Goal: Task Accomplishment & Management: Complete application form

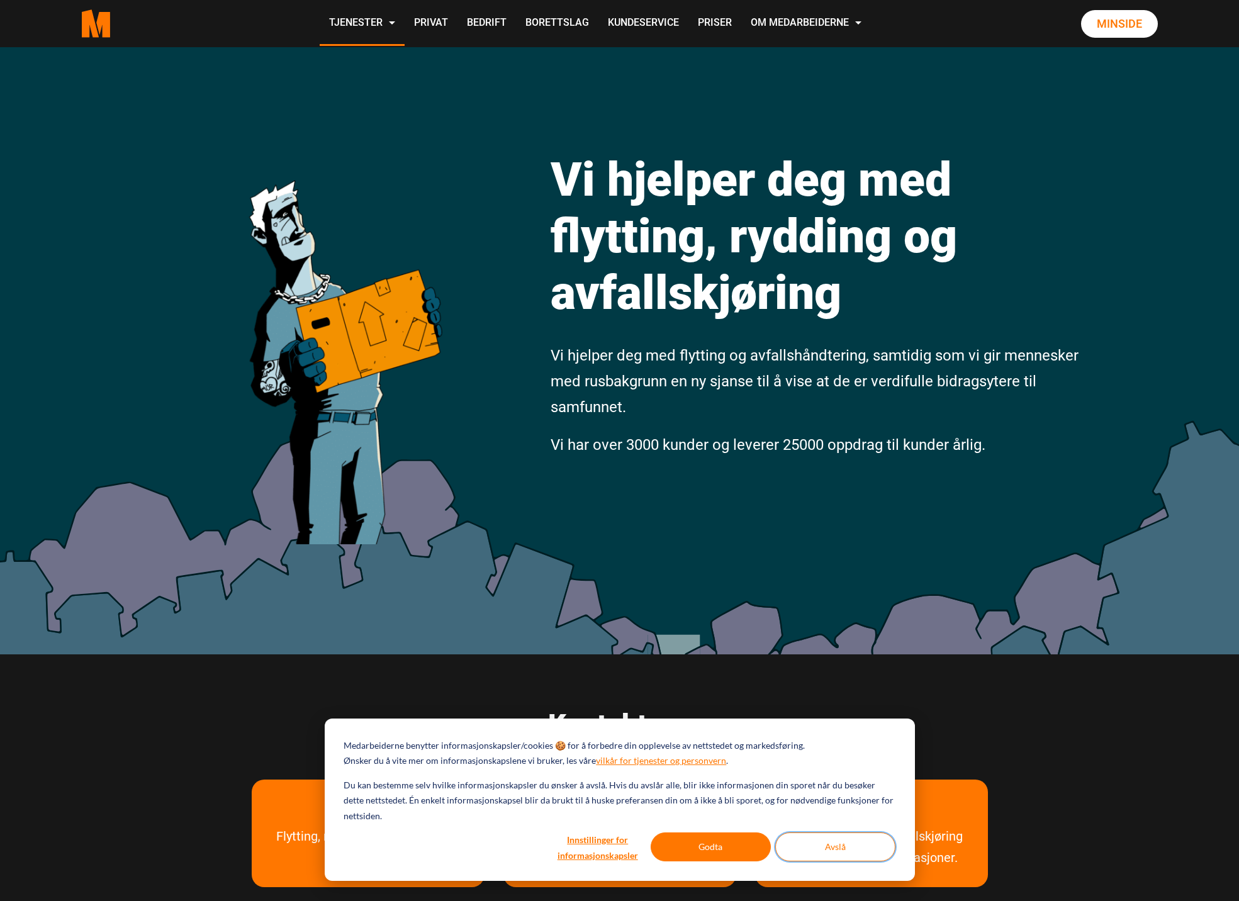
click at [815, 858] on button "Avslå" at bounding box center [835, 847] width 120 height 29
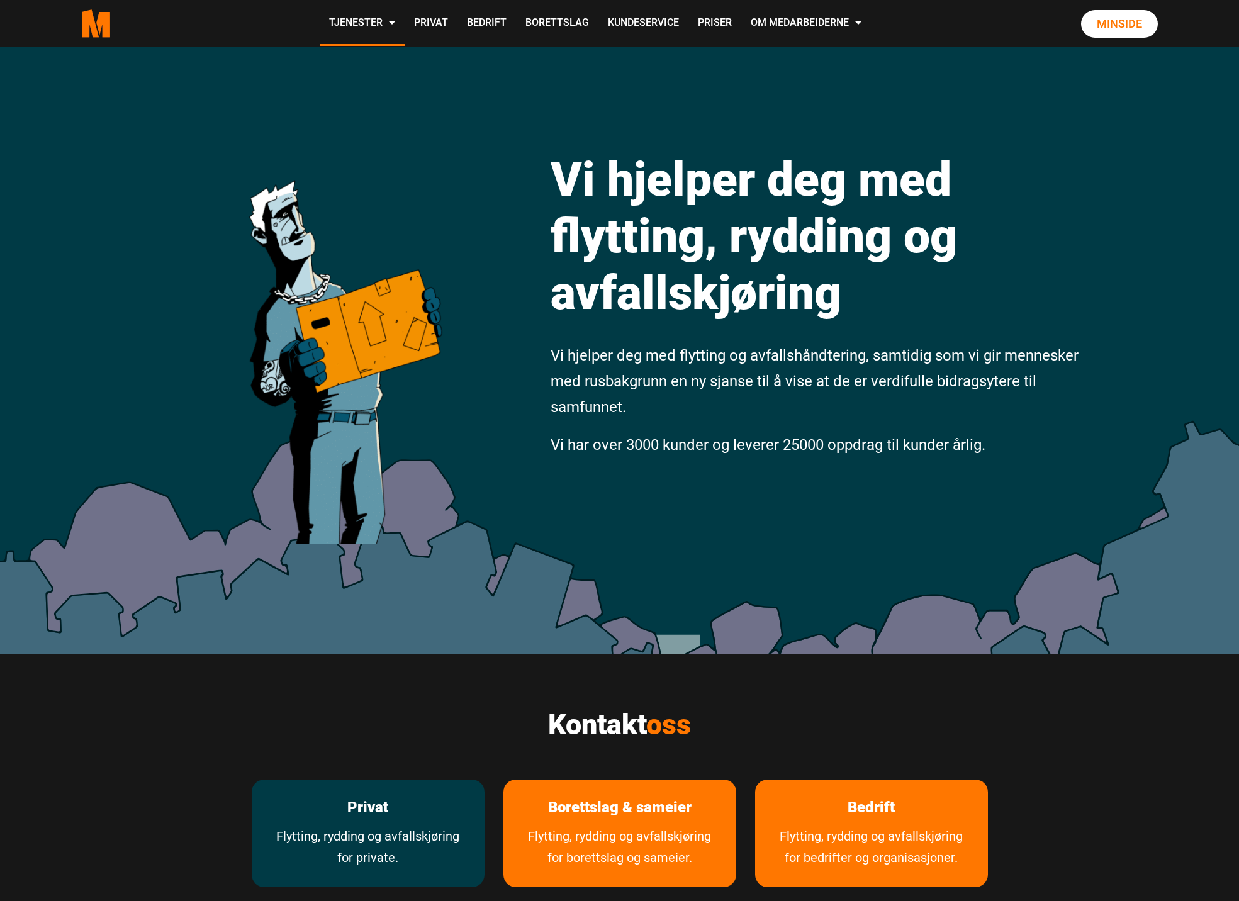
click at [414, 823] on p "Privat" at bounding box center [368, 808] width 233 height 56
click at [378, 804] on link "Privat" at bounding box center [368, 808] width 79 height 56
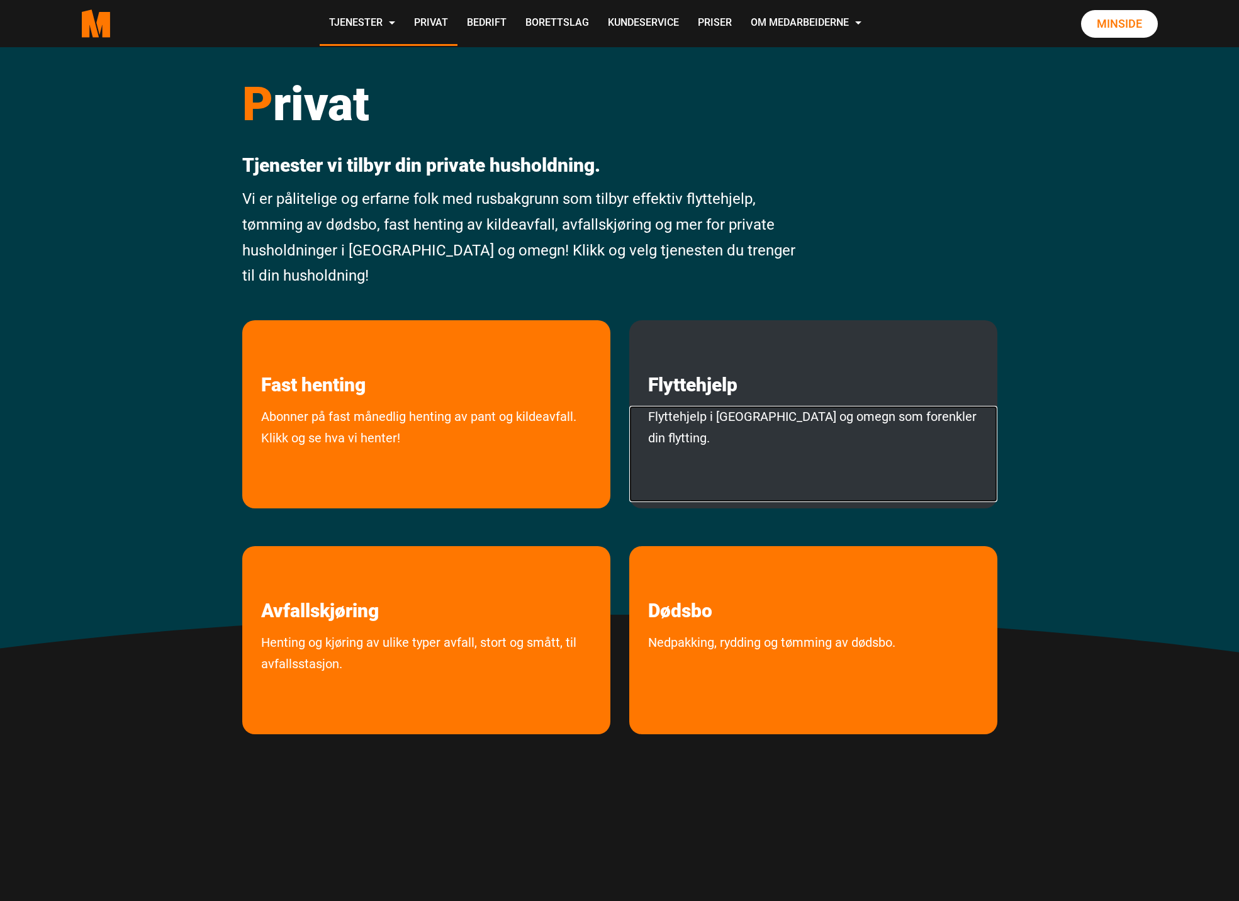
click at [714, 419] on link "Flyttehjelp i Oslo og omegn som forenkler din flytting." at bounding box center [813, 454] width 368 height 96
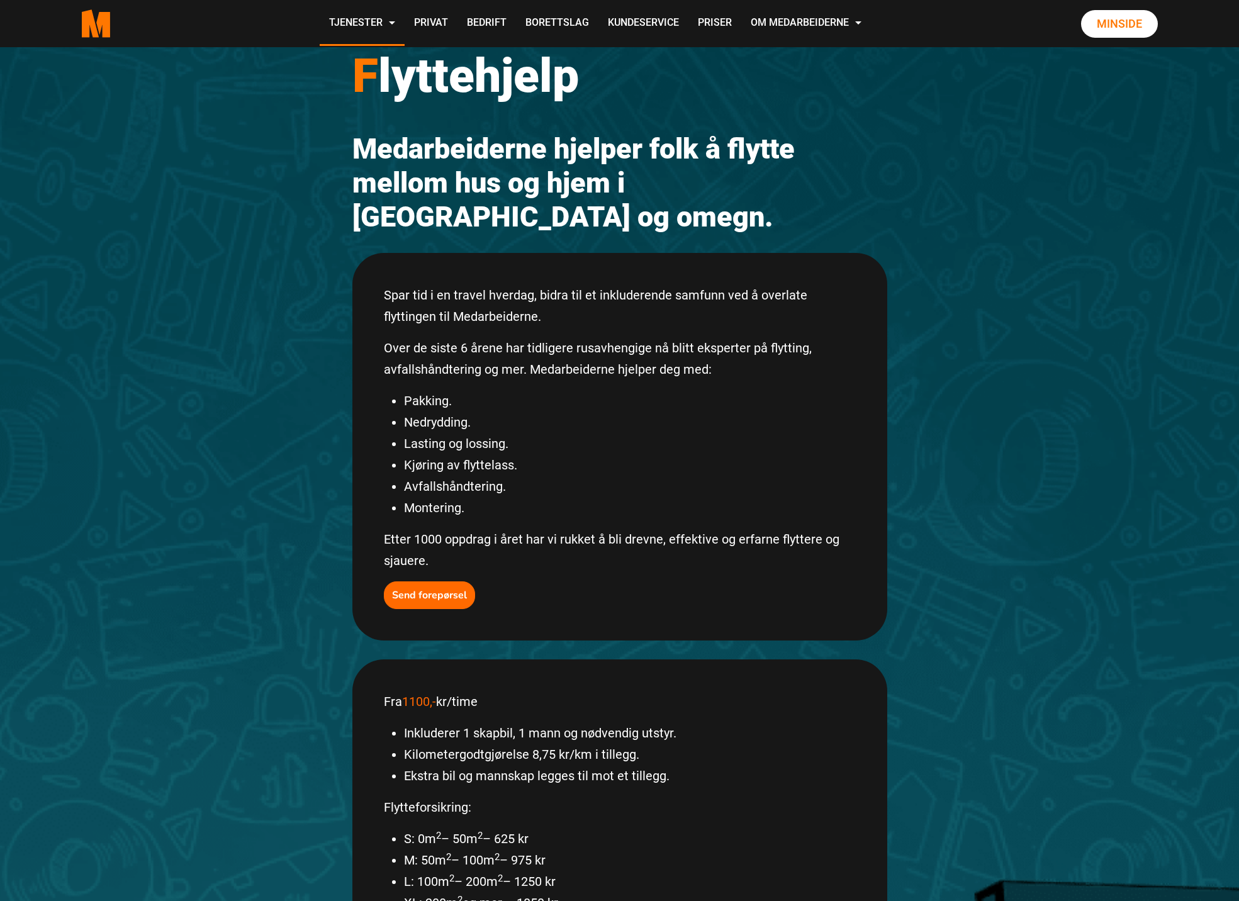
scroll to position [60, 0]
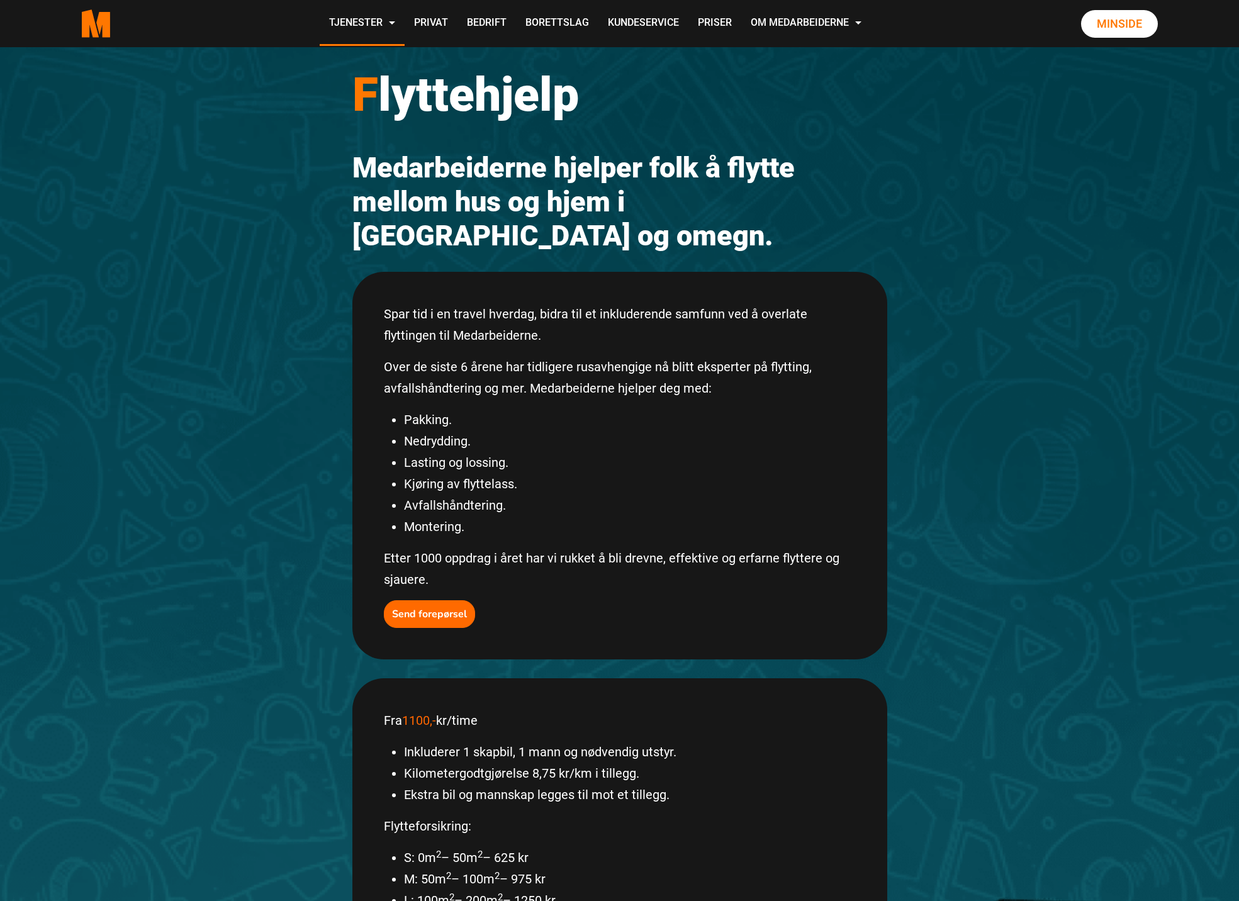
click at [933, 409] on div "F lyttehjelp Medarbeiderne hjelper folk å flytte mellom hus og hjem i [GEOGRAPH…" at bounding box center [619, 694] width 1239 height 1415
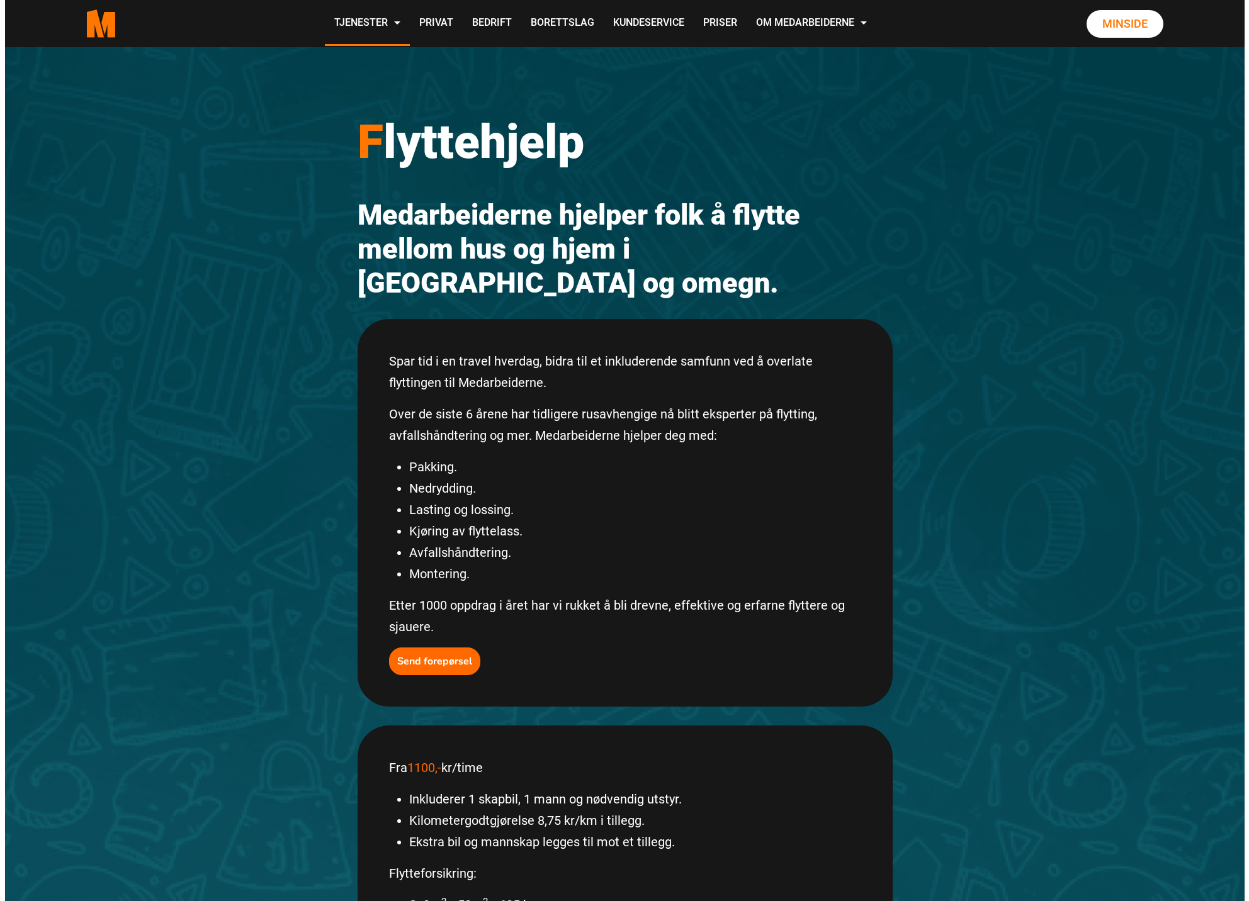
scroll to position [0, 0]
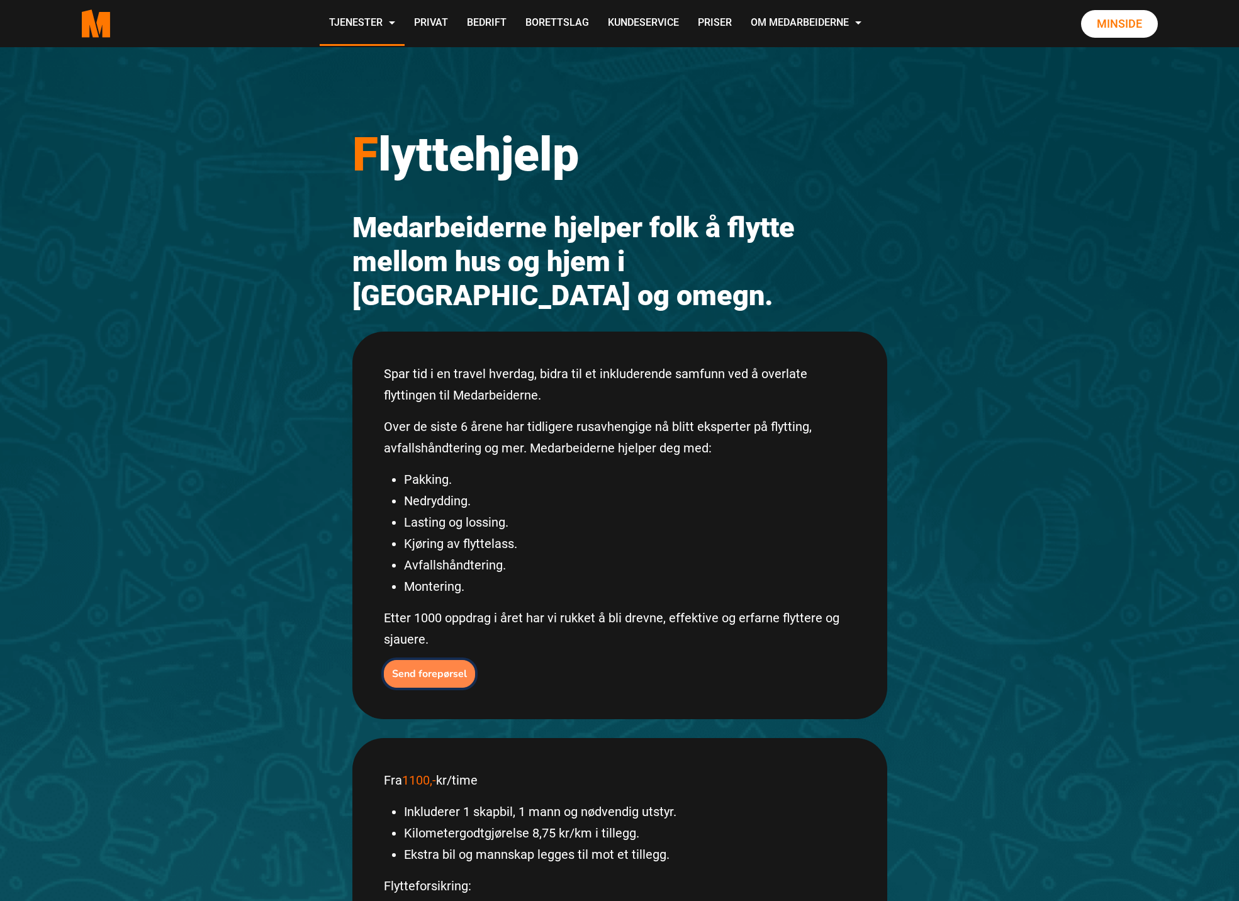
click at [412, 667] on b "Send forepørsel" at bounding box center [429, 674] width 75 height 14
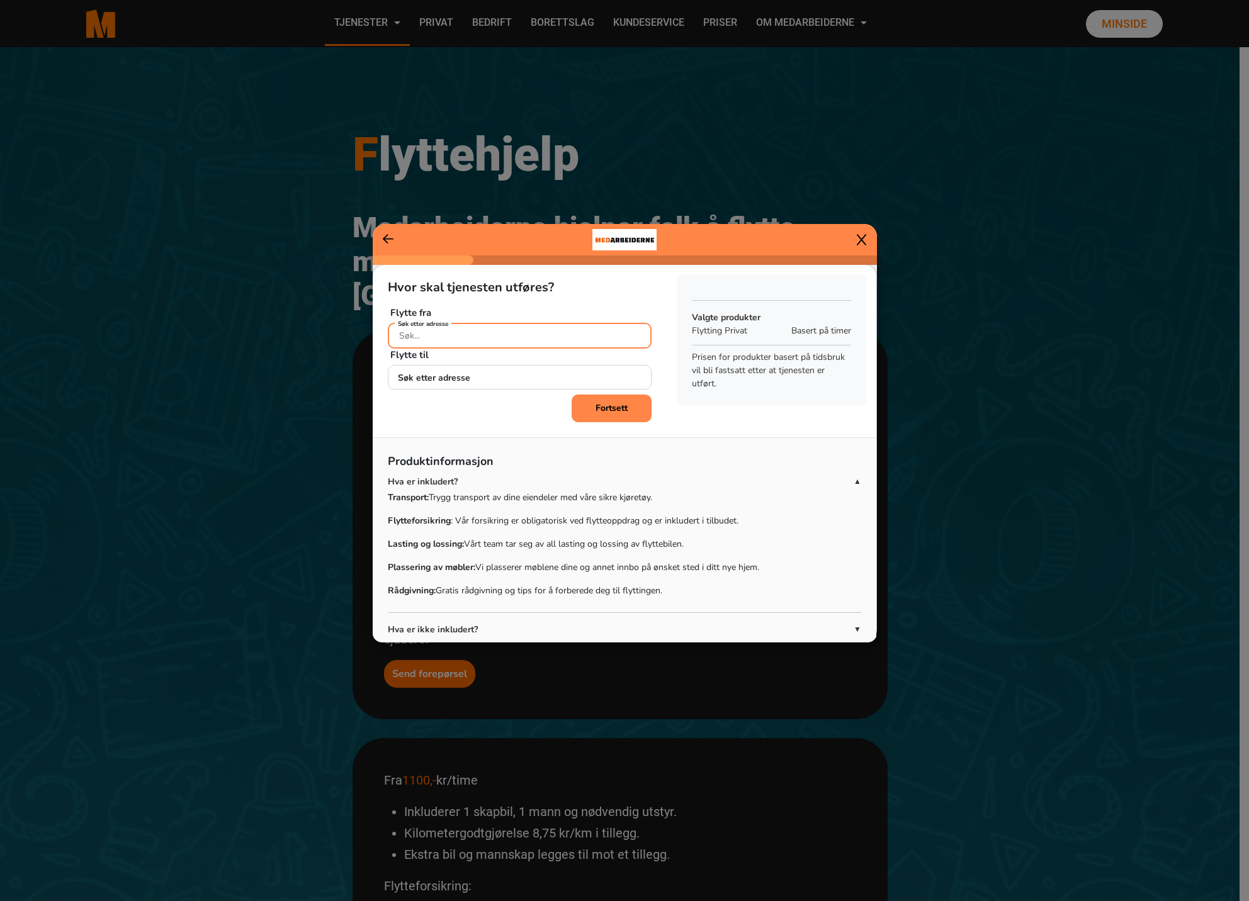
click at [495, 341] on input "Søk etter adresse" at bounding box center [520, 336] width 264 height 26
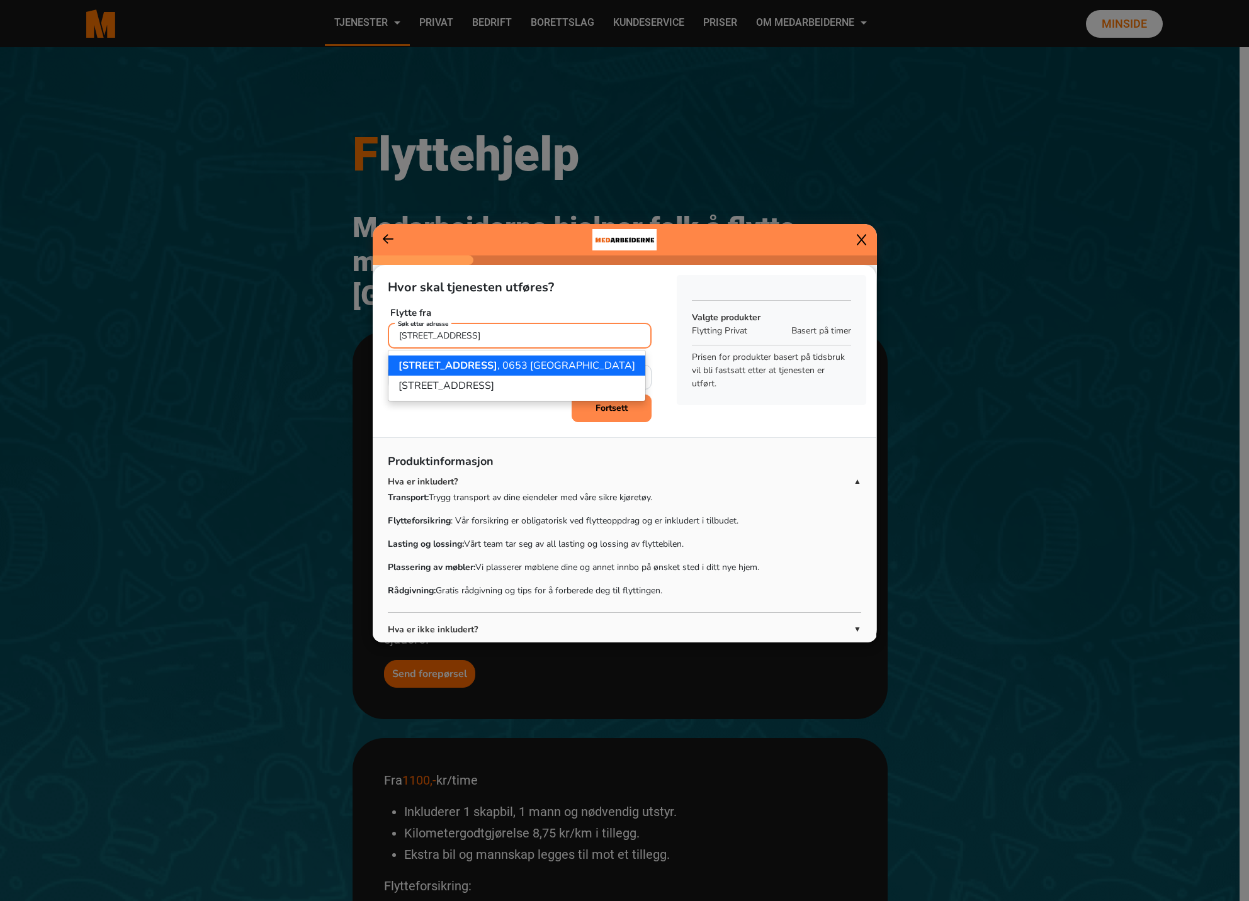
click at [492, 363] on ngb-highlight "[STREET_ADDRESS]" at bounding box center [516, 366] width 237 height 14
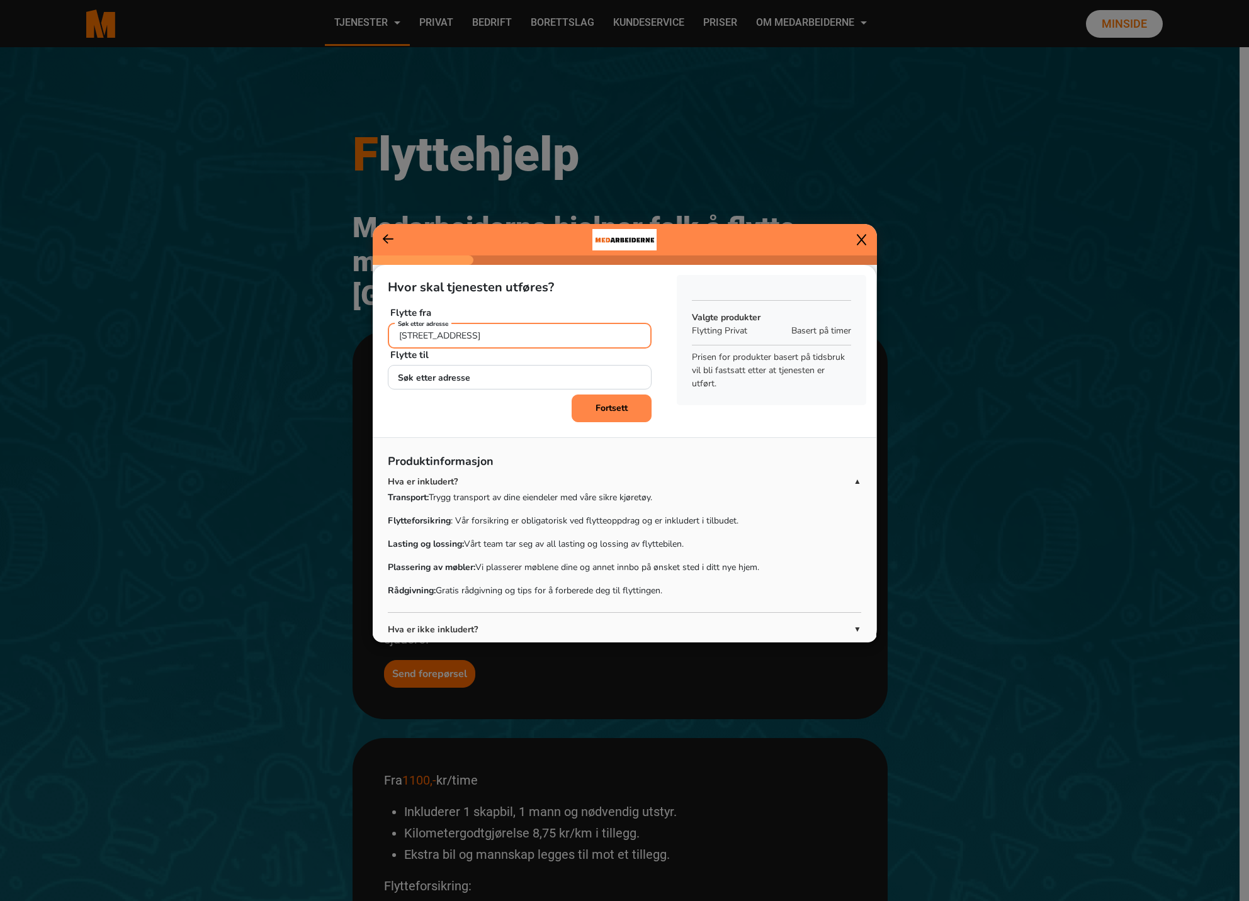
type input "[STREET_ADDRESS]"
click at [492, 371] on input "Søk etter adresse" at bounding box center [520, 378] width 264 height 26
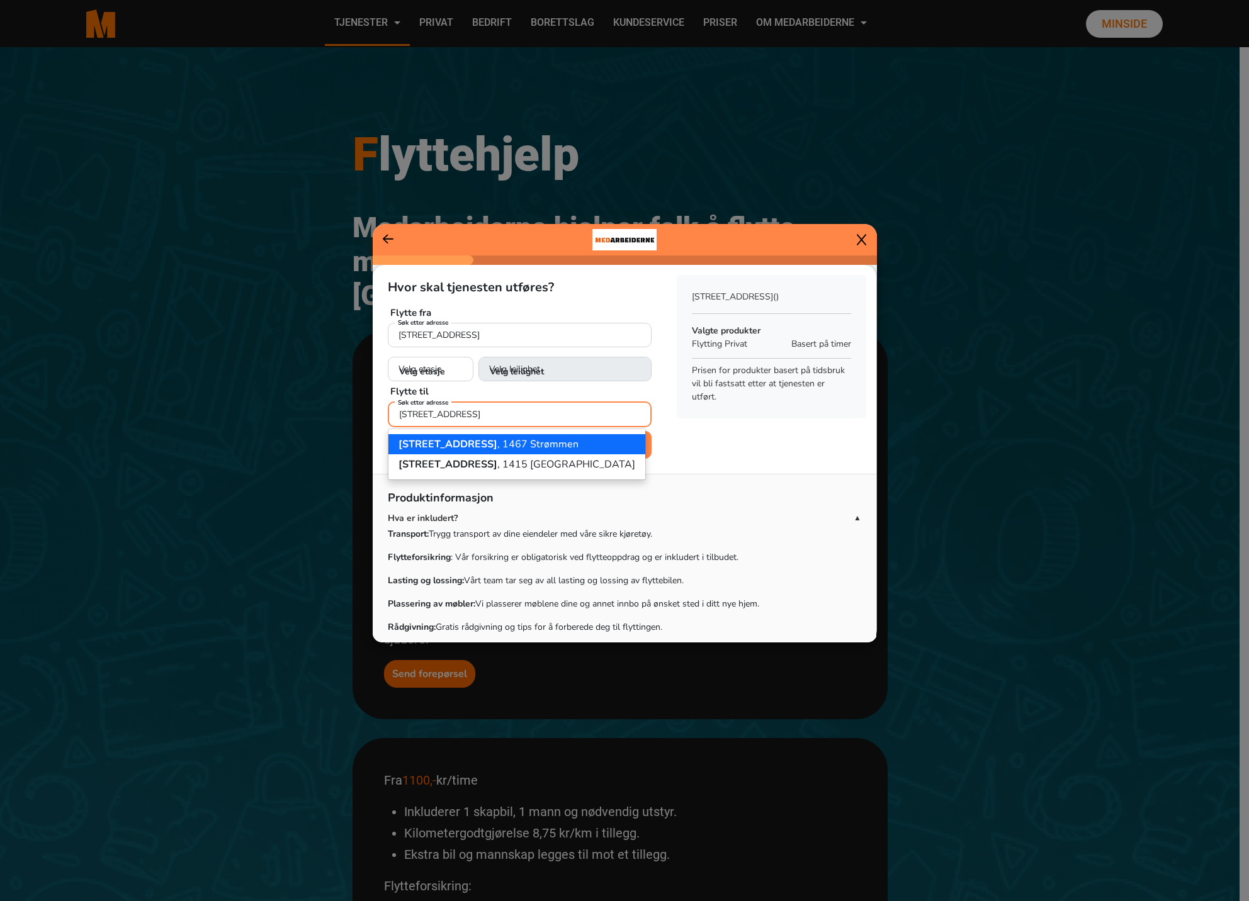
click at [502, 452] on button "[STREET_ADDRESS]" at bounding box center [516, 444] width 257 height 20
type input "[STREET_ADDRESS]"
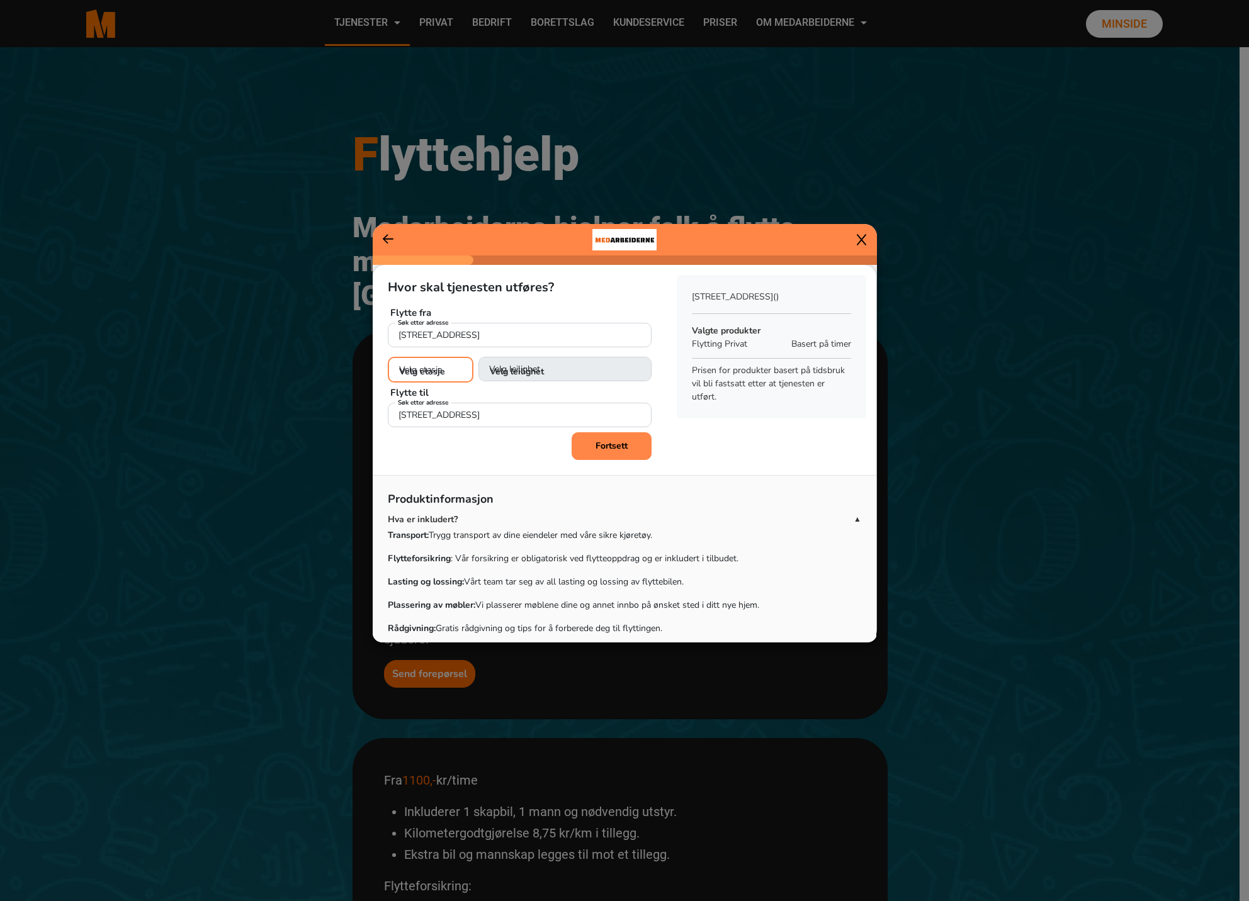
click at [432, 371] on select "Velg etasje 1. etasje 2. etasje 3. etasje 4. etasje 5. etasje 6. etasje" at bounding box center [431, 370] width 86 height 26
select select "03"
click at [388, 357] on select "Velg etasje 1. etasje 2. etasje 3. etasje 4. etasje 5. etasje 6. etasje" at bounding box center [431, 370] width 86 height 26
select select
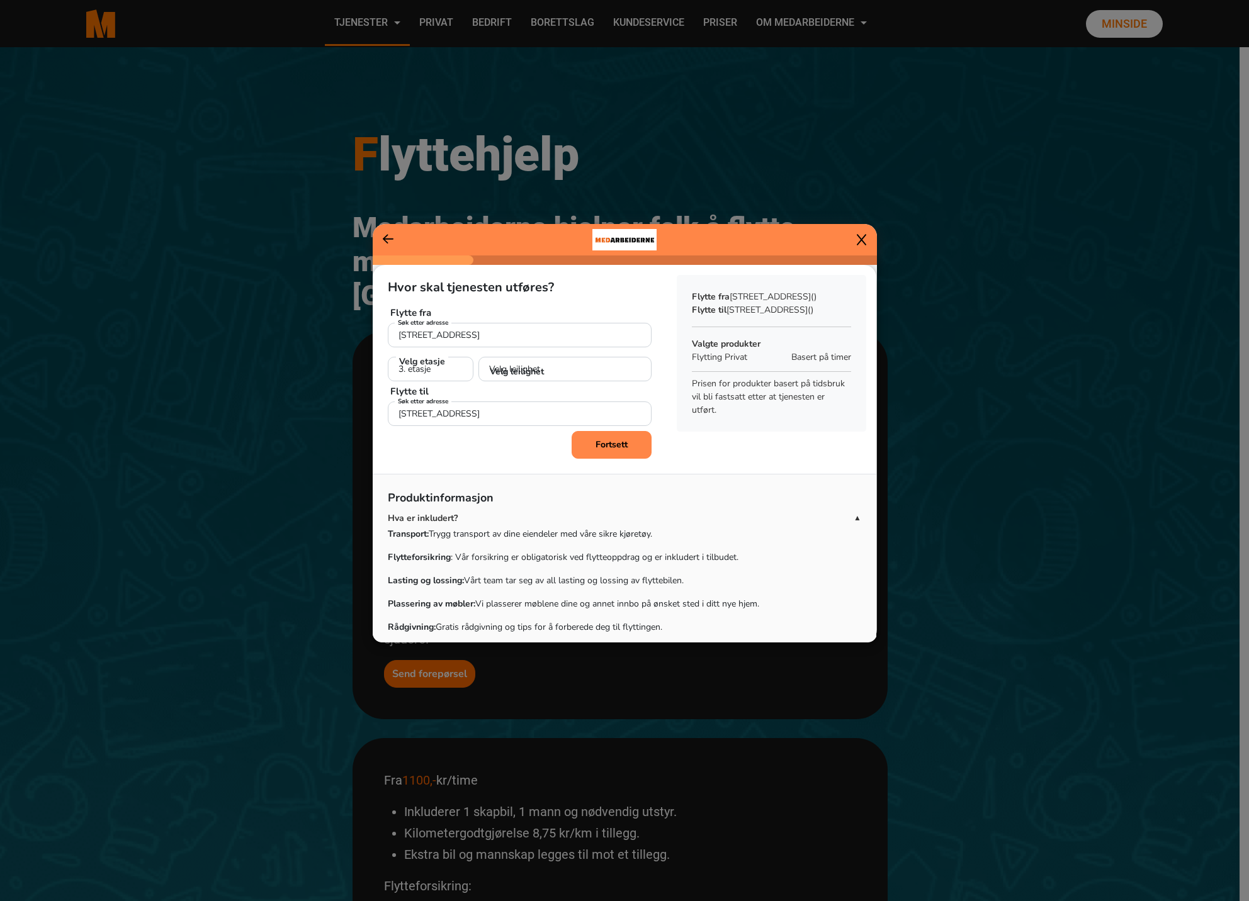
click at [505, 465] on div "Hvor skal tjenesten utføres? Flytte fra [STREET_ADDRESS] Søk etter adresse Velg…" at bounding box center [625, 501] width 504 height 472
click at [555, 370] on select "Velg leilighet 1. dør fra venstre (H0301) 2. dør fra venstre (H0302) 3. dør fra…" at bounding box center [564, 370] width 173 height 26
click at [590, 451] on button "Fortsett" at bounding box center [612, 445] width 80 height 28
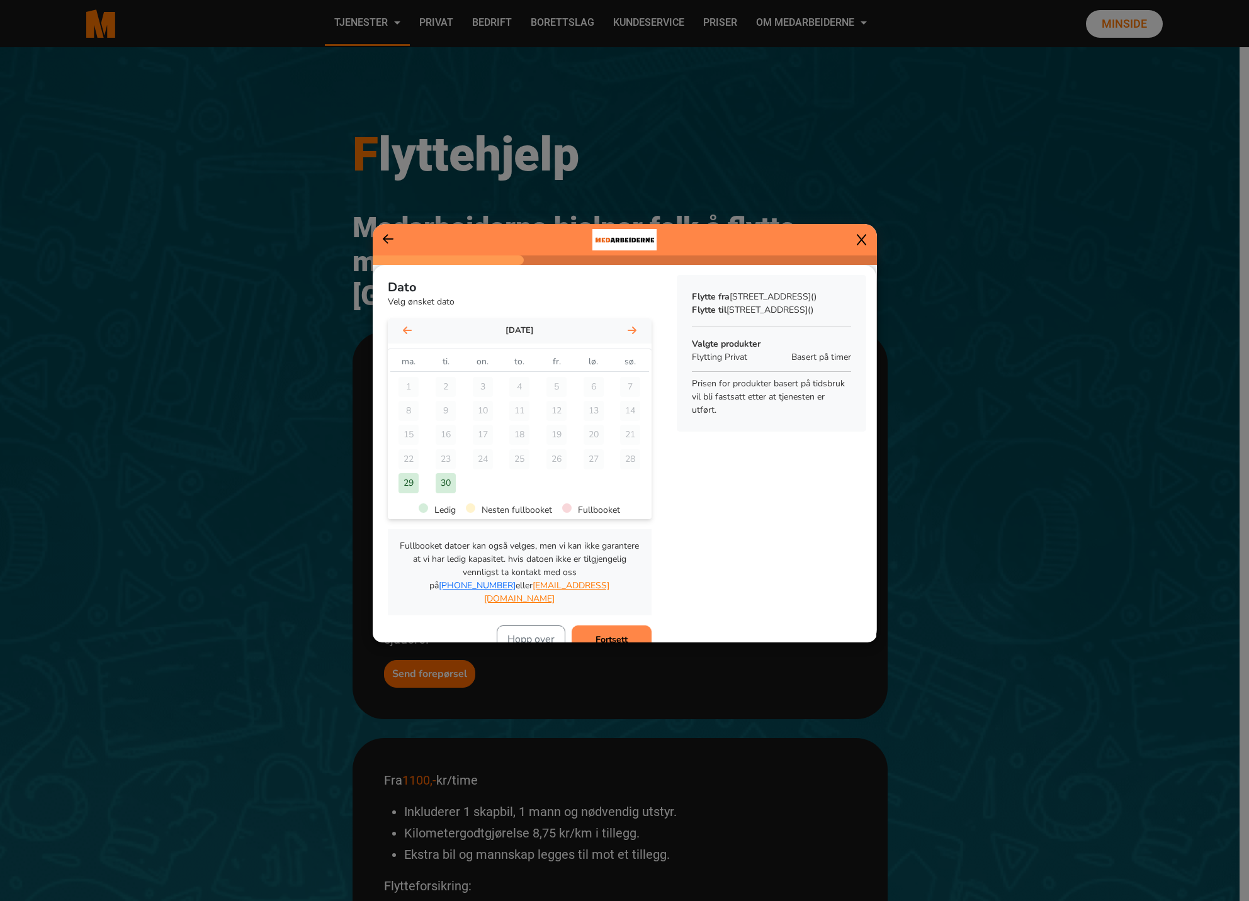
click at [630, 332] on icon at bounding box center [632, 330] width 9 height 10
click at [591, 410] on div "3 4 5 6 7 8 9" at bounding box center [520, 411] width 264 height 24
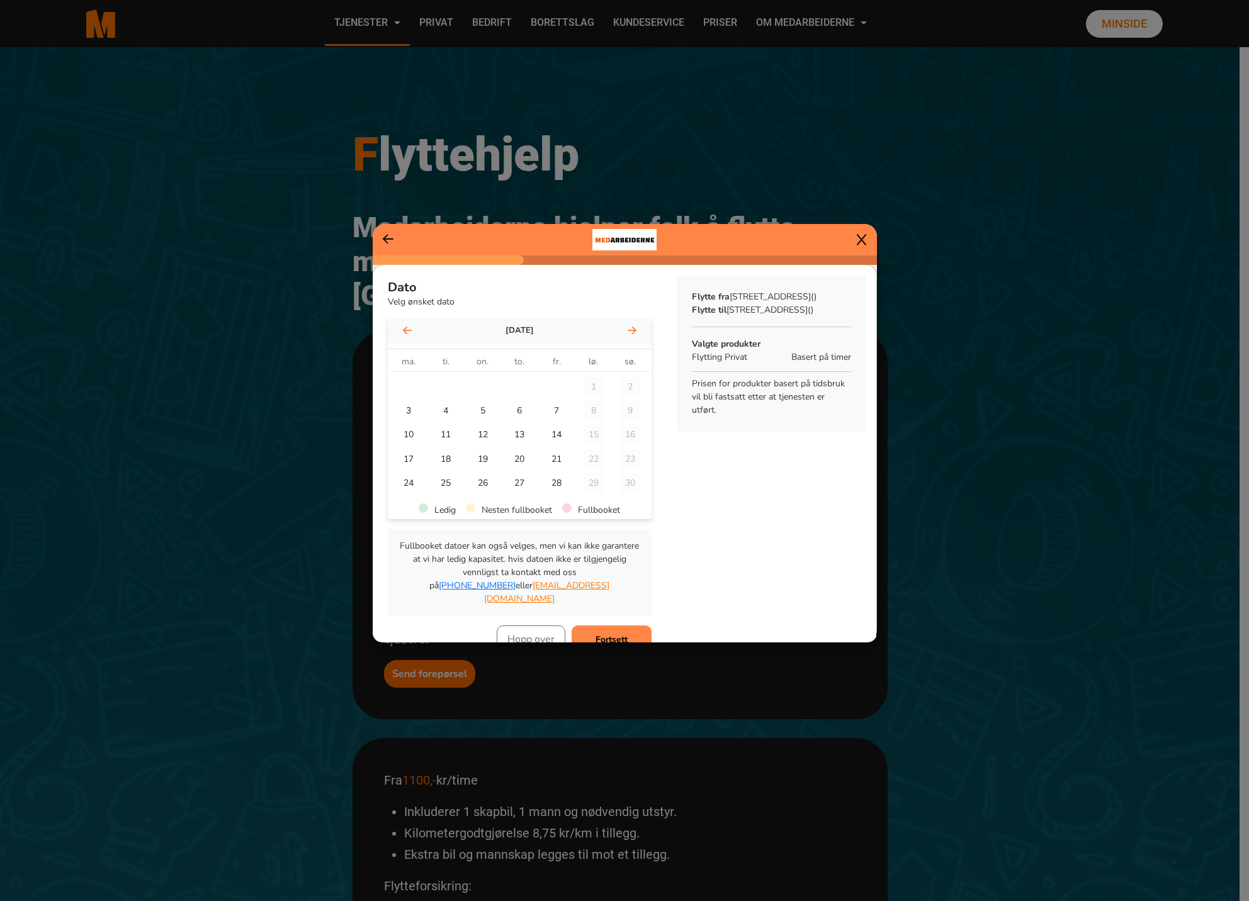
click at [588, 408] on div "3 4 5 6 7 8 9" at bounding box center [520, 411] width 264 height 24
click at [552, 408] on div "7" at bounding box center [556, 411] width 20 height 20
click at [586, 407] on div "3 4 5 6 7 8 9" at bounding box center [520, 411] width 264 height 24
click at [591, 411] on div "3 4 5 6 7 8 9" at bounding box center [520, 411] width 264 height 24
click at [559, 595] on div "Fullbooket datoer kan også velges, men vi kan ikke garantere at vi har ledig ka…" at bounding box center [520, 572] width 264 height 86
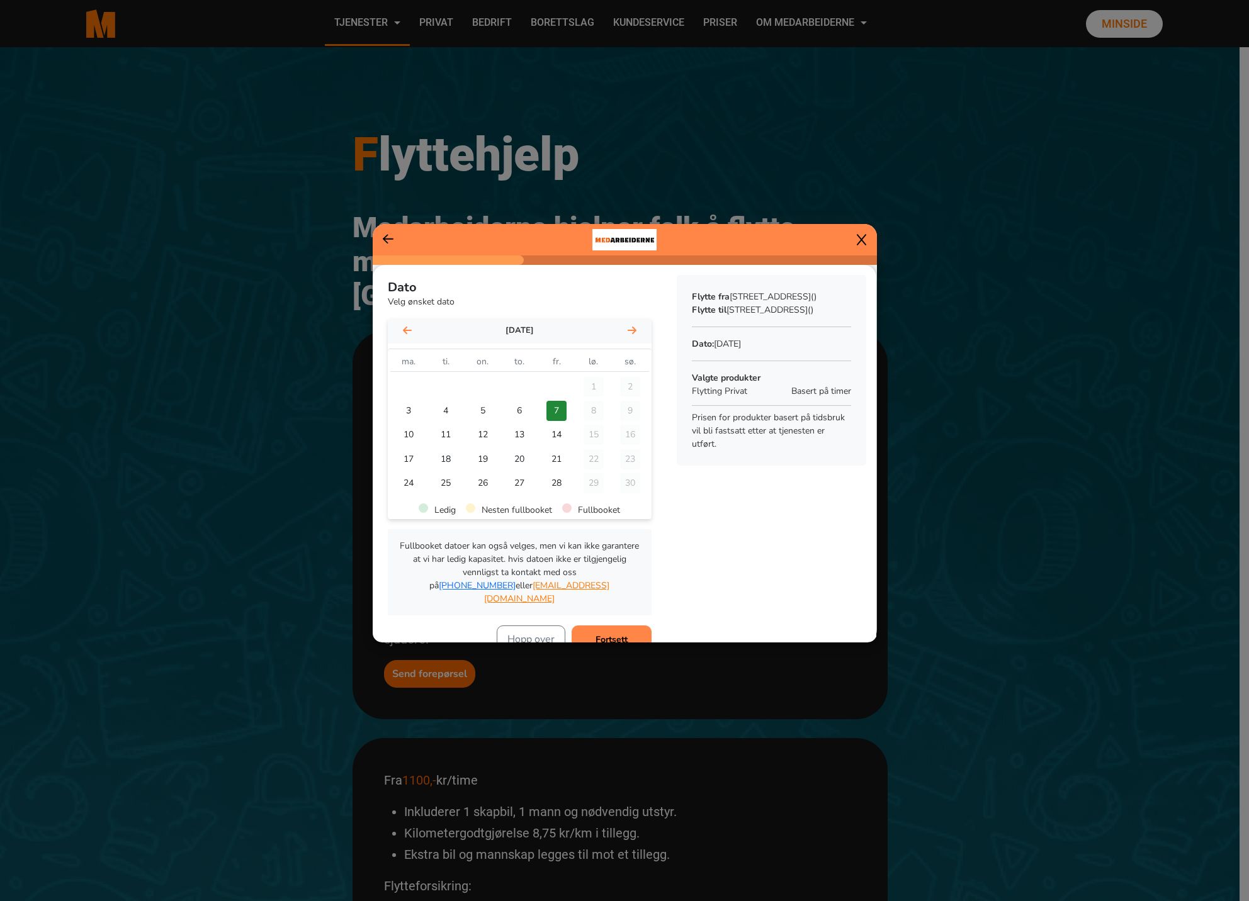
click at [559, 547] on p "Fullbooket datoer kan også velges, men vi kan ikke garantere at vi har ledig ka…" at bounding box center [520, 572] width 244 height 66
click at [593, 414] on div "3 4 5 6 7 8 9" at bounding box center [520, 411] width 264 height 24
click at [406, 433] on div "10" at bounding box center [408, 435] width 20 height 20
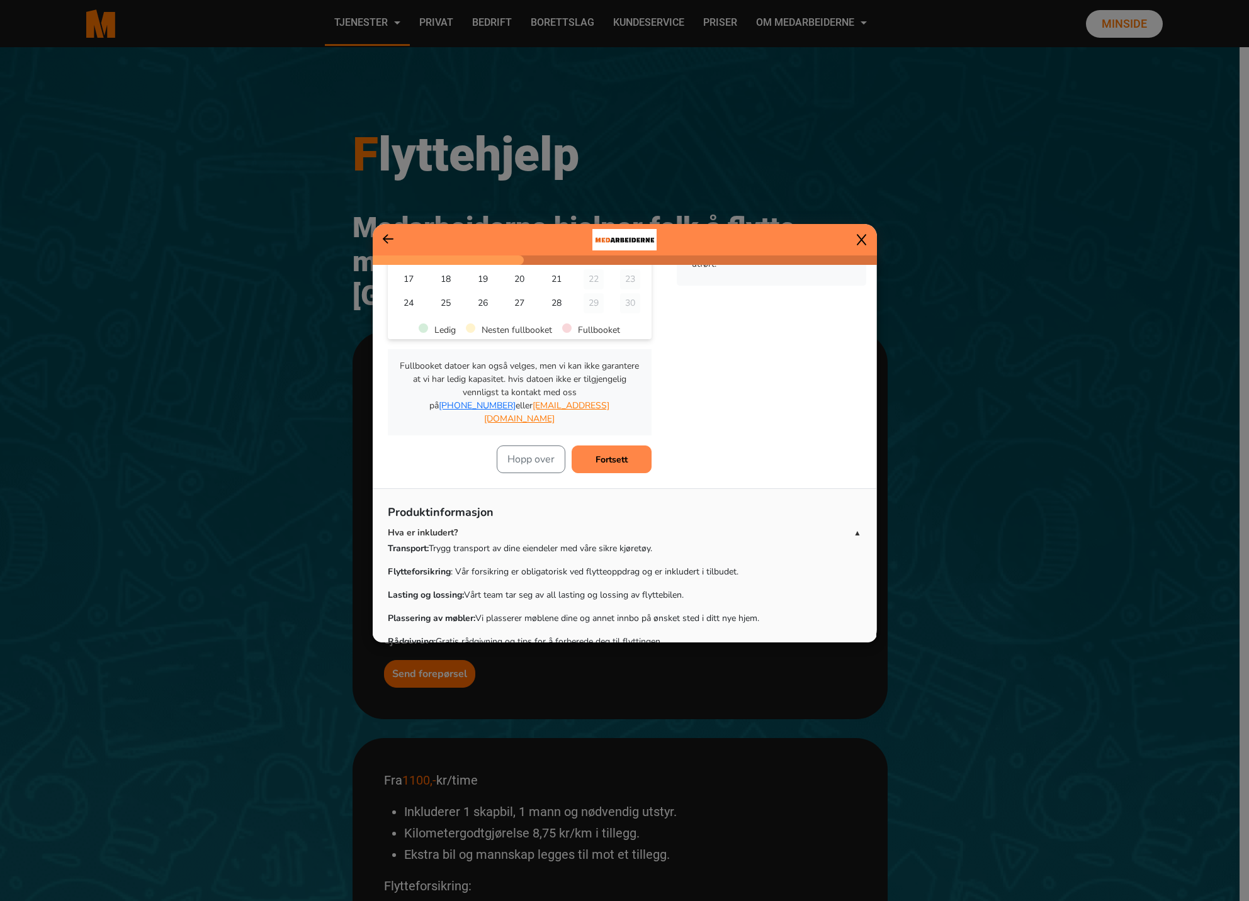
scroll to position [263, 0]
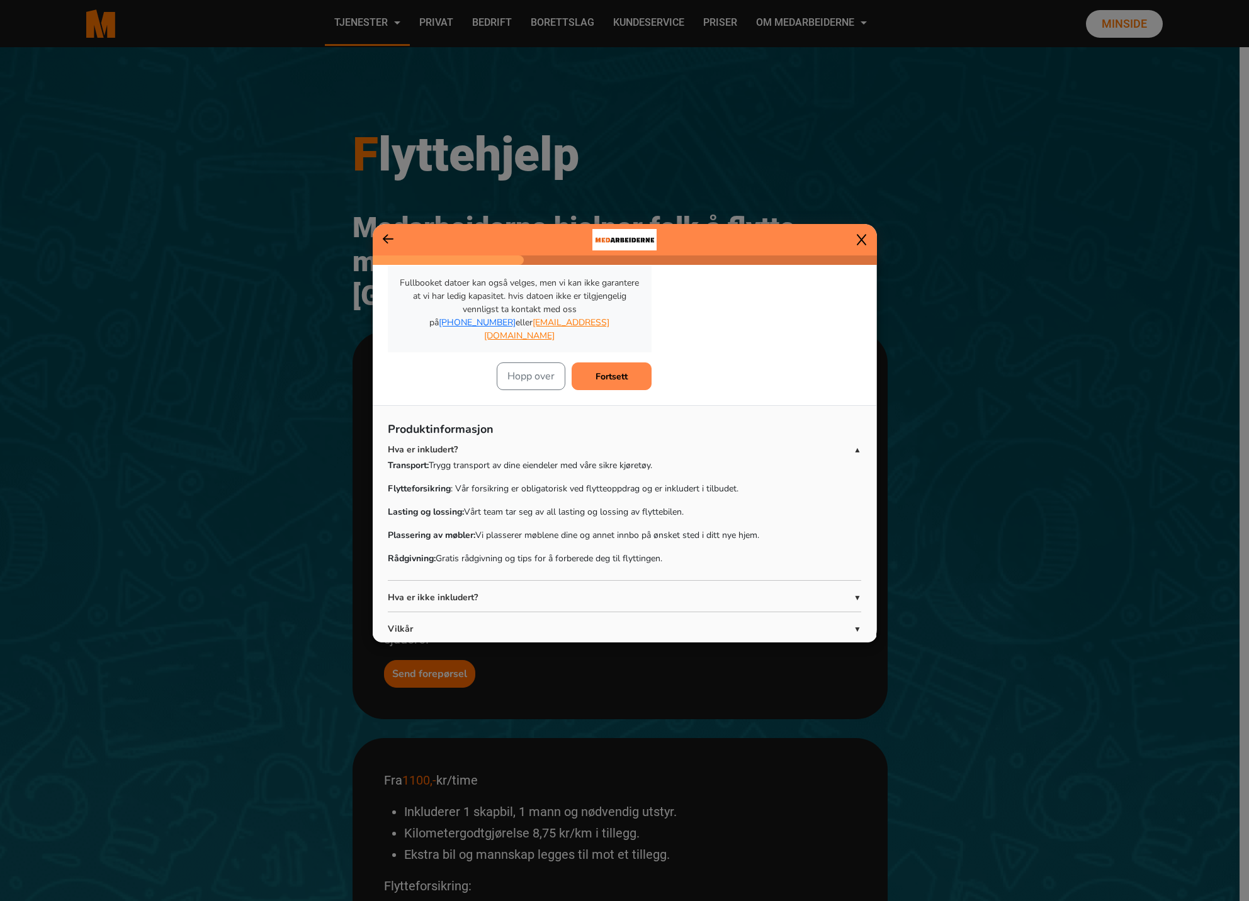
click at [611, 369] on button "Fortsett" at bounding box center [612, 377] width 80 height 28
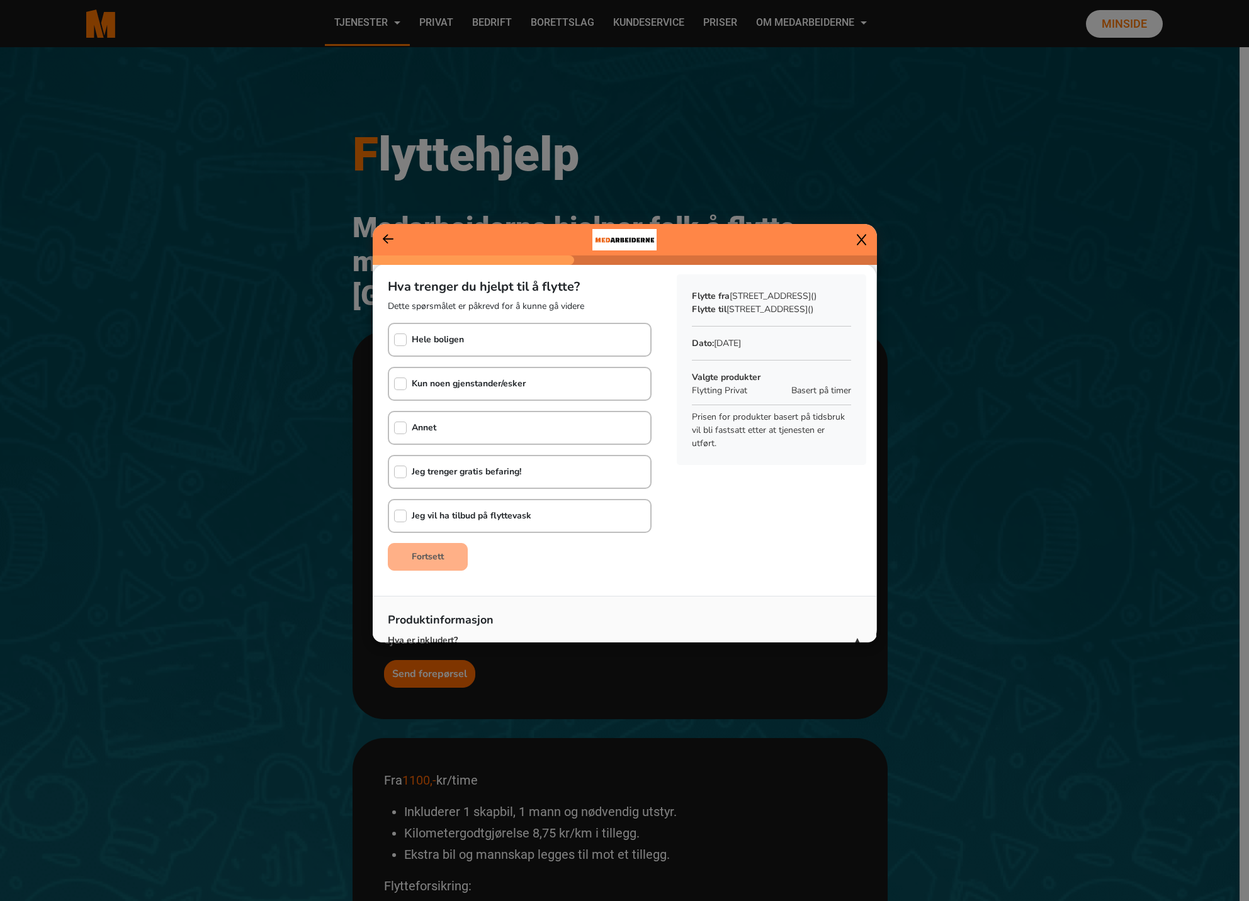
scroll to position [0, 0]
click at [406, 344] on div "Hele boligen" at bounding box center [426, 340] width 75 height 31
checkbox input "true"
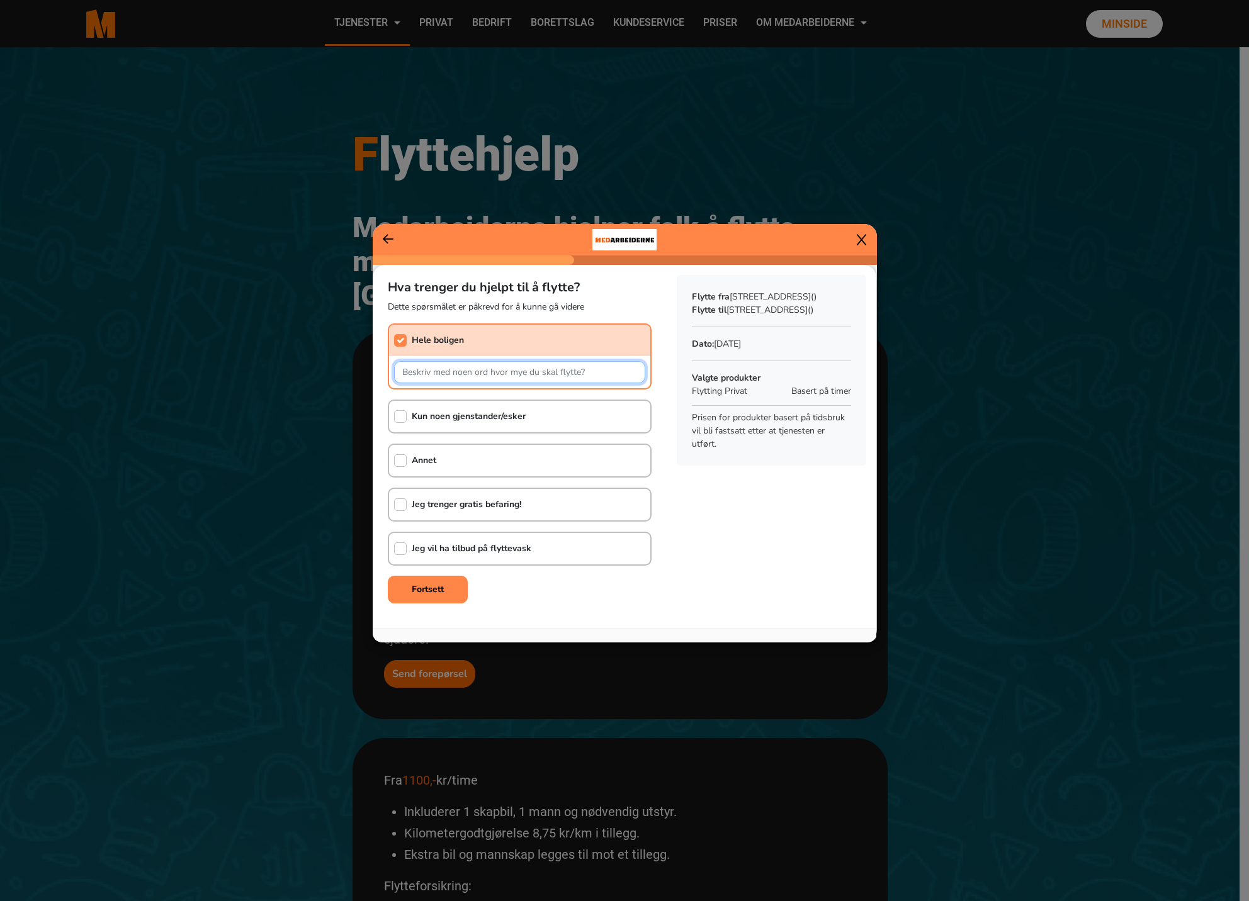
click at [459, 378] on input "text" at bounding box center [519, 372] width 251 height 22
type input "70 m2 leilighet pluss en kjellerbod."
click at [402, 548] on input "checkbox" at bounding box center [400, 549] width 13 height 13
checkbox input "true"
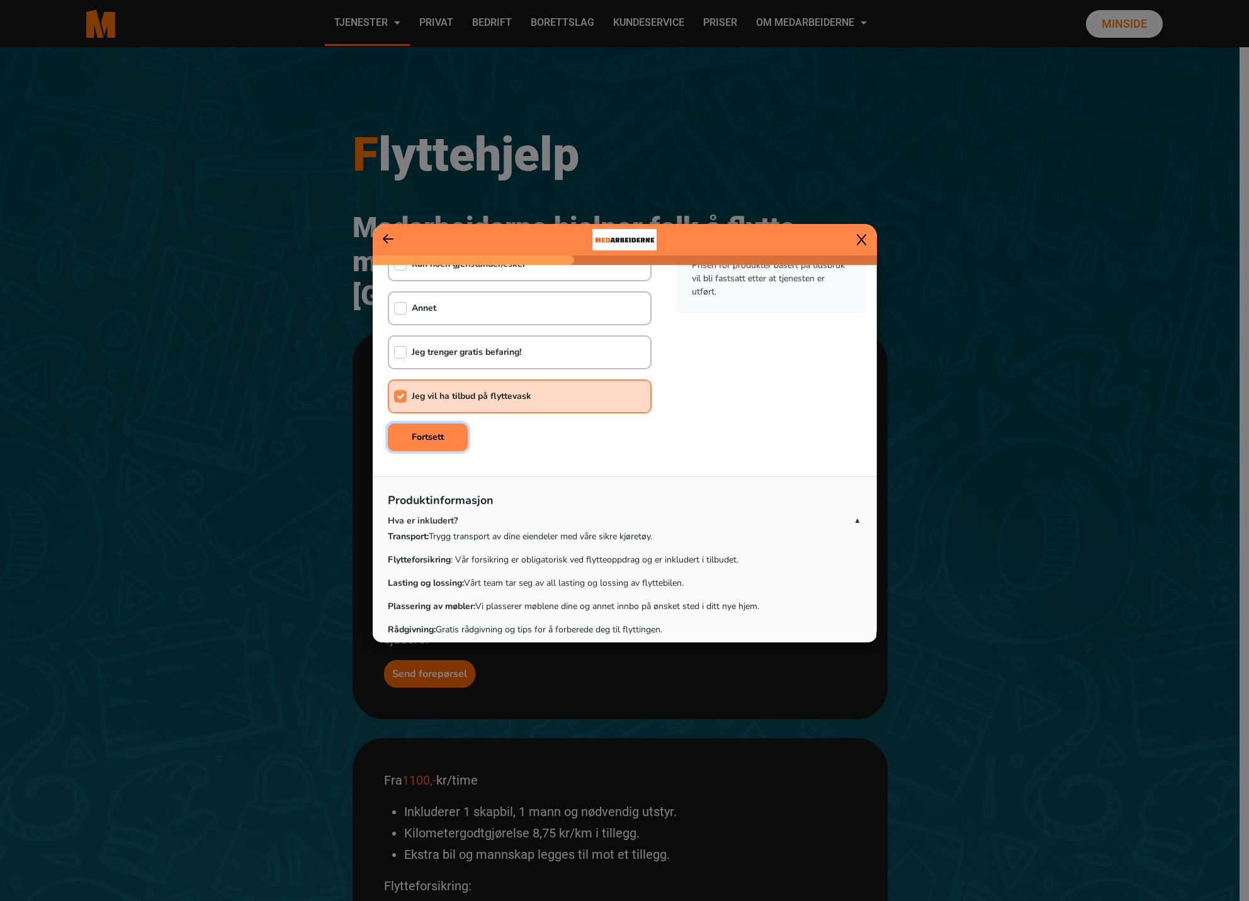
click at [434, 438] on b "Fortsett" at bounding box center [428, 437] width 32 height 12
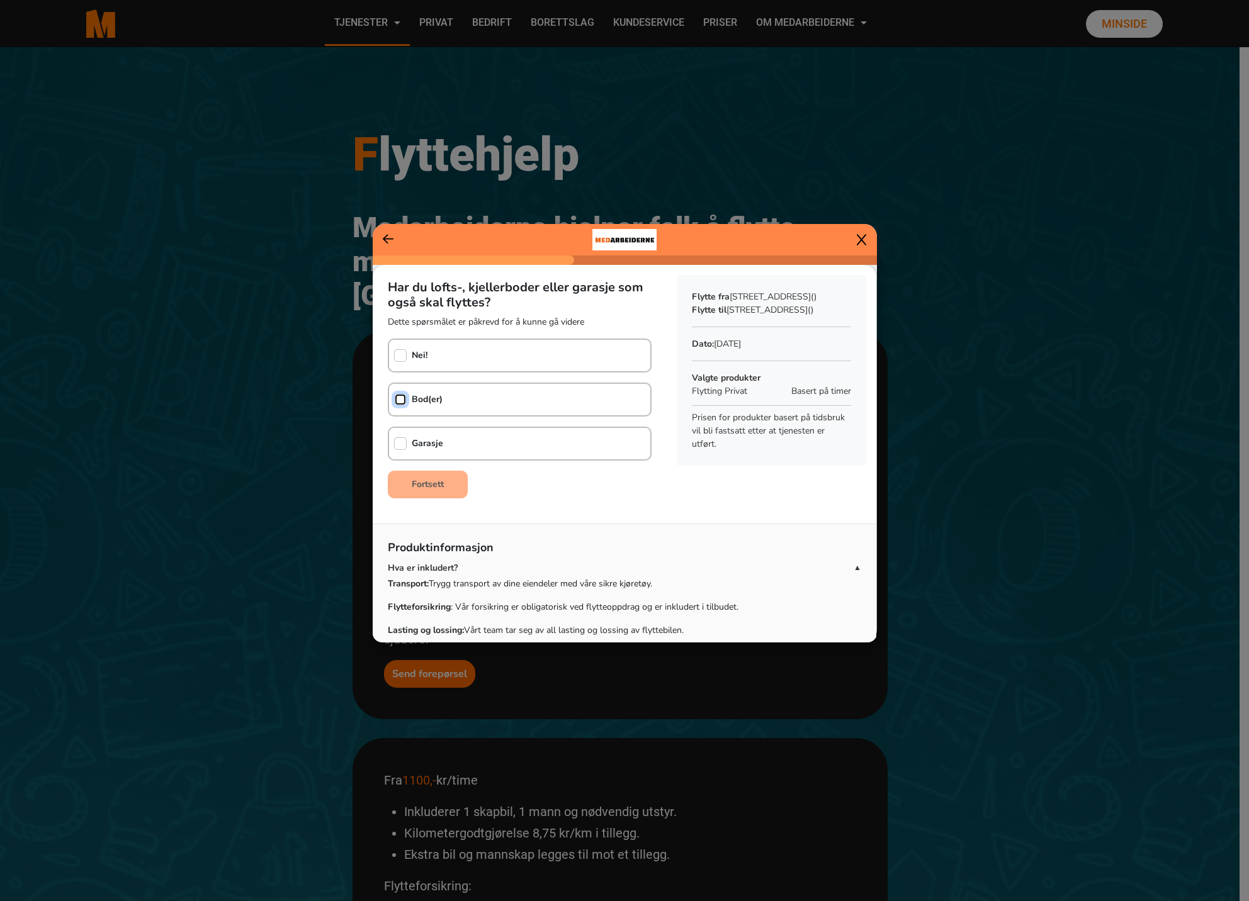
click at [399, 401] on input "checkbox" at bounding box center [400, 399] width 13 height 13
checkbox input "true"
click at [427, 475] on button "Fortsett" at bounding box center [428, 485] width 80 height 28
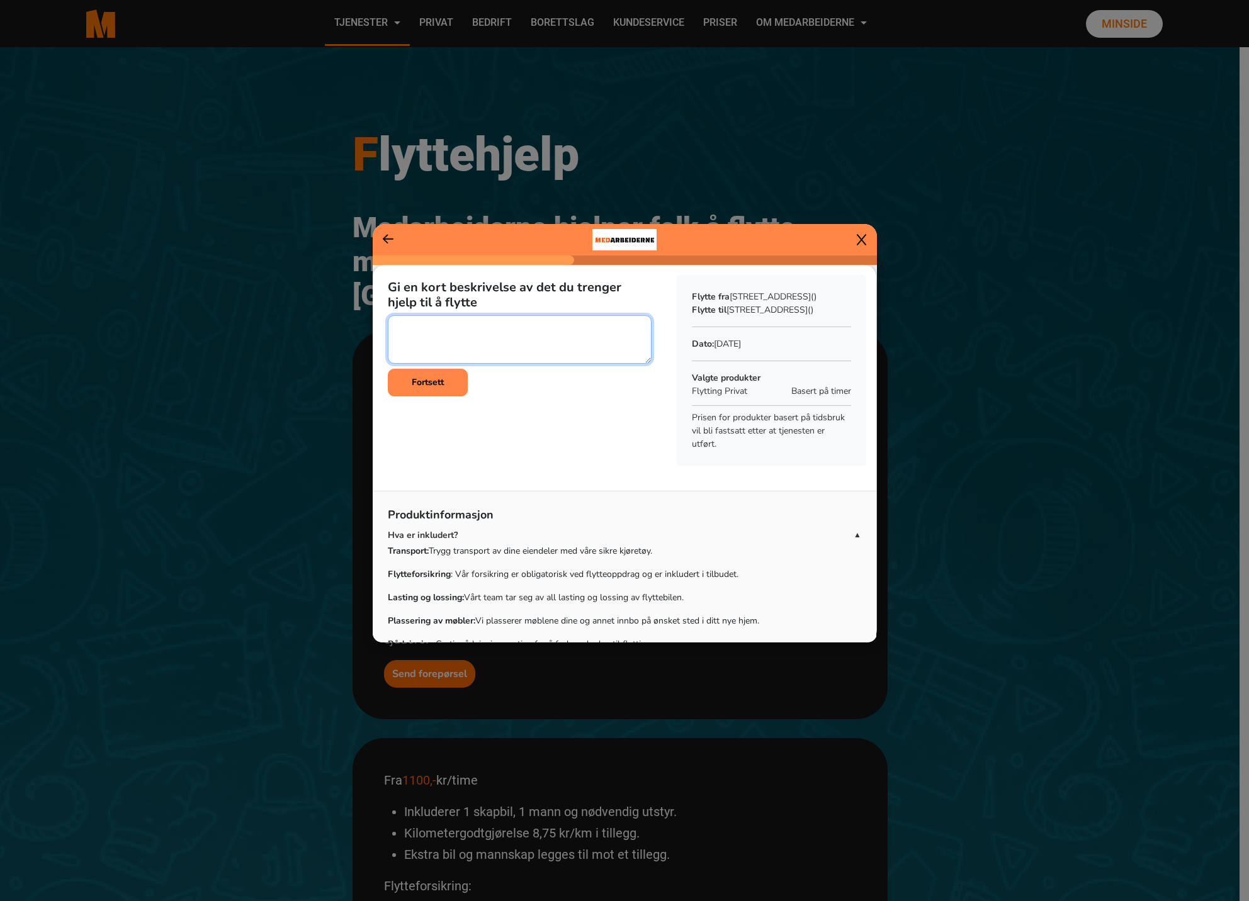
click at [477, 341] on textarea at bounding box center [520, 339] width 264 height 48
type textarea "Normal mengde ting. [PERSON_NAME], sofa, skrivebord, spisebord, noen stoler, sa…"
click at [427, 388] on button "Fortsett" at bounding box center [428, 383] width 80 height 28
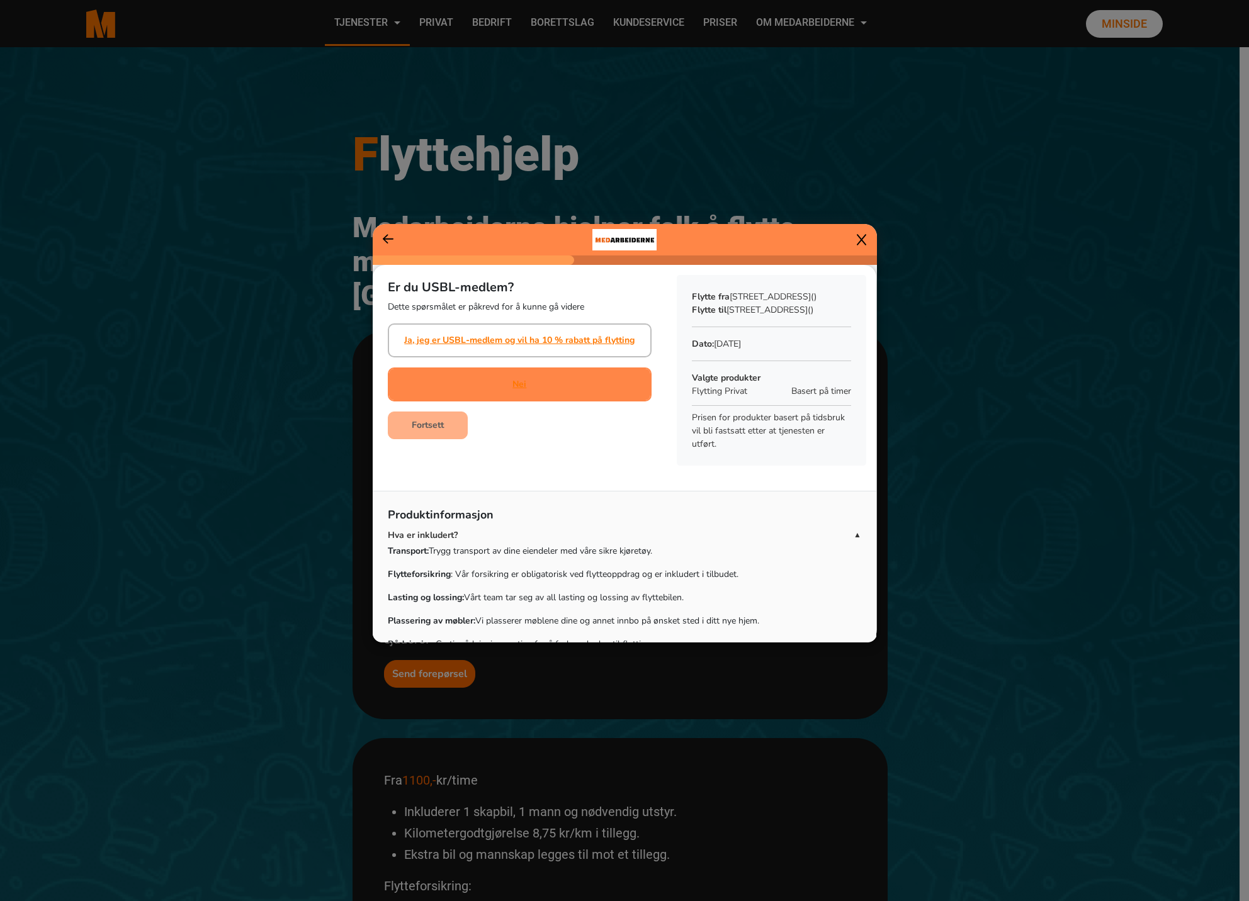
click at [503, 390] on div "Nei" at bounding box center [520, 385] width 264 height 34
click at [439, 424] on b "Fortsett" at bounding box center [428, 425] width 32 height 12
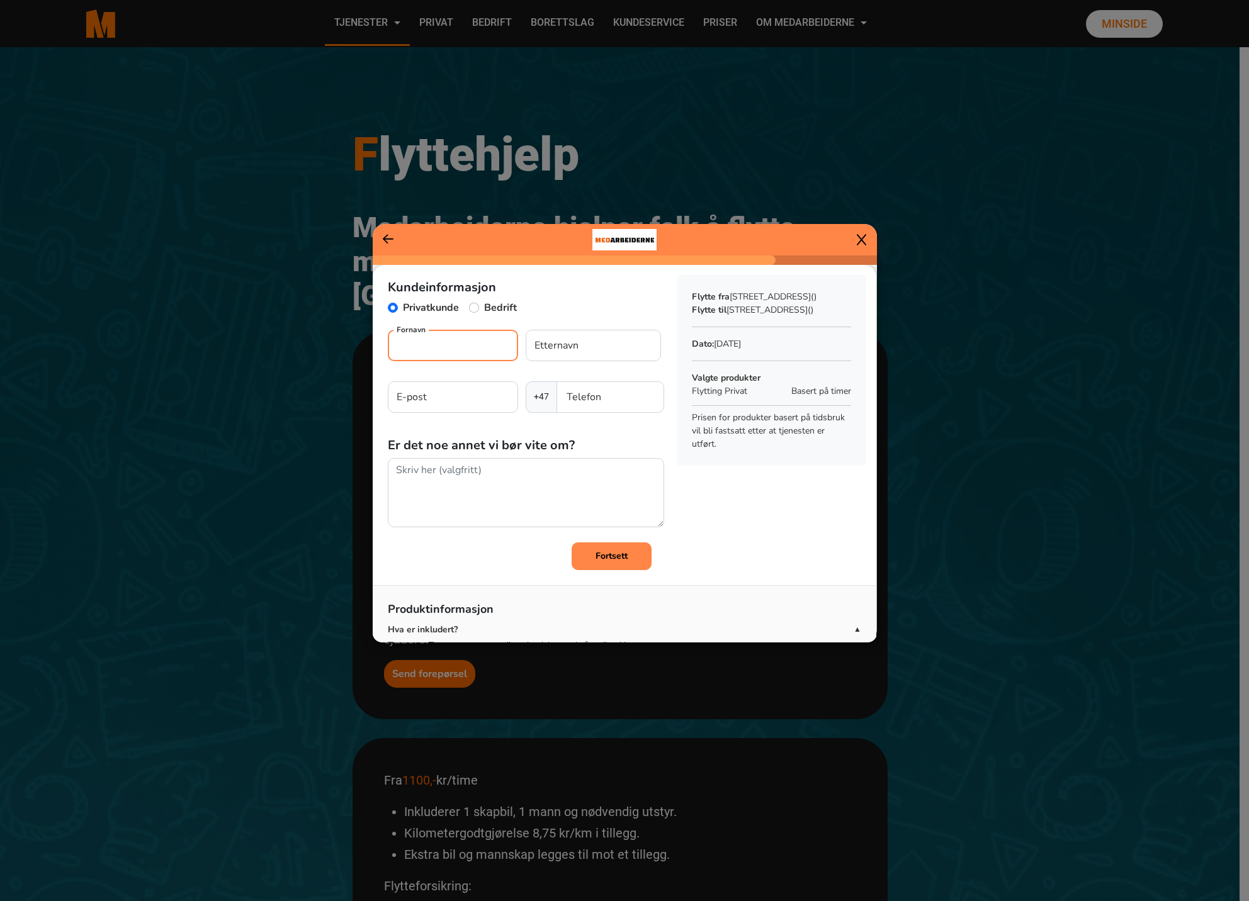
click at [441, 355] on input "Fornavn" at bounding box center [453, 345] width 130 height 31
type input "Steinar"
type input "[PERSON_NAME]"
type input "[EMAIL_ADDRESS][DOMAIN_NAME]"
type input "93281198"
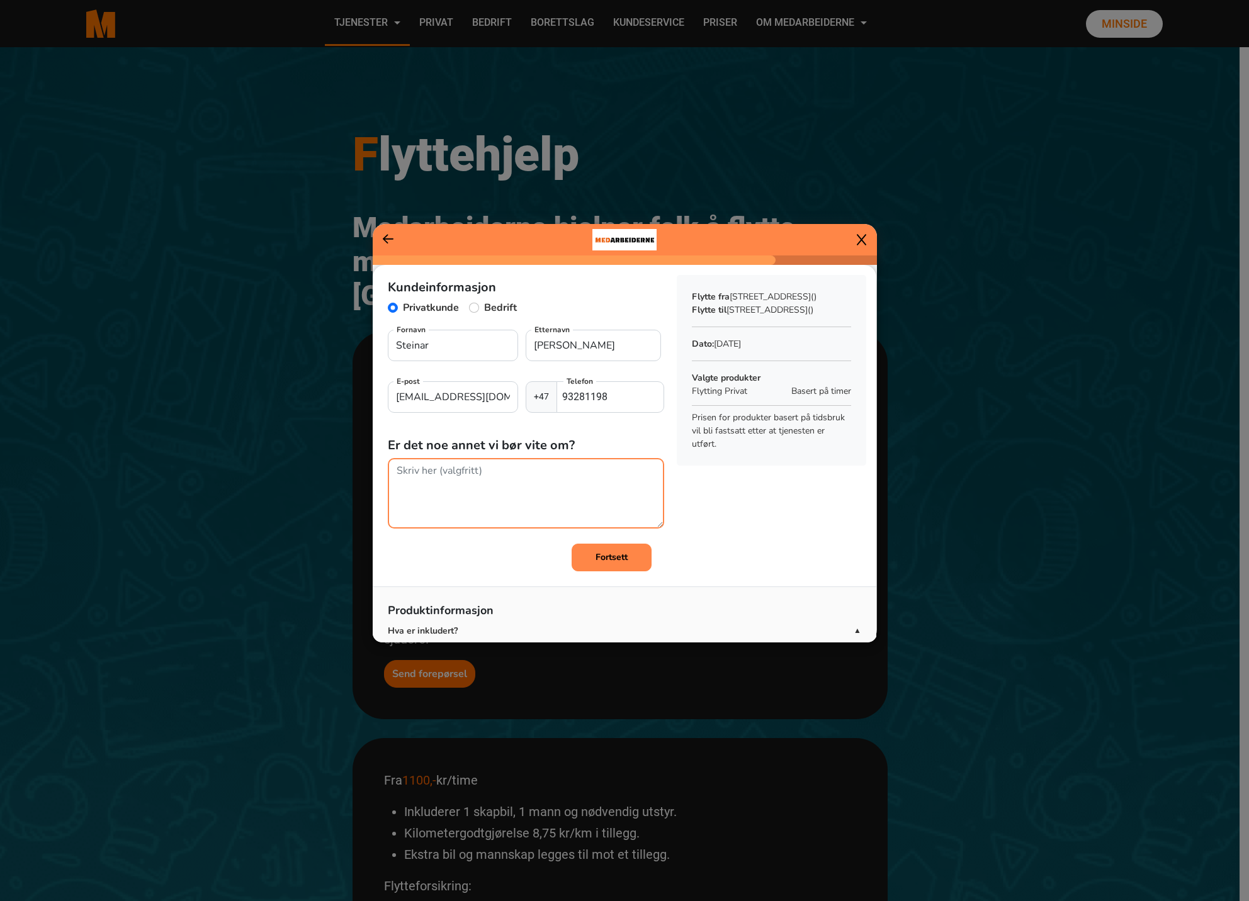
click at [467, 472] on textarea at bounding box center [526, 493] width 276 height 70
type textarea "Jeg har også lagt inn en forespørsel om en annen flytting, [DATE] fra [STREET_A…"
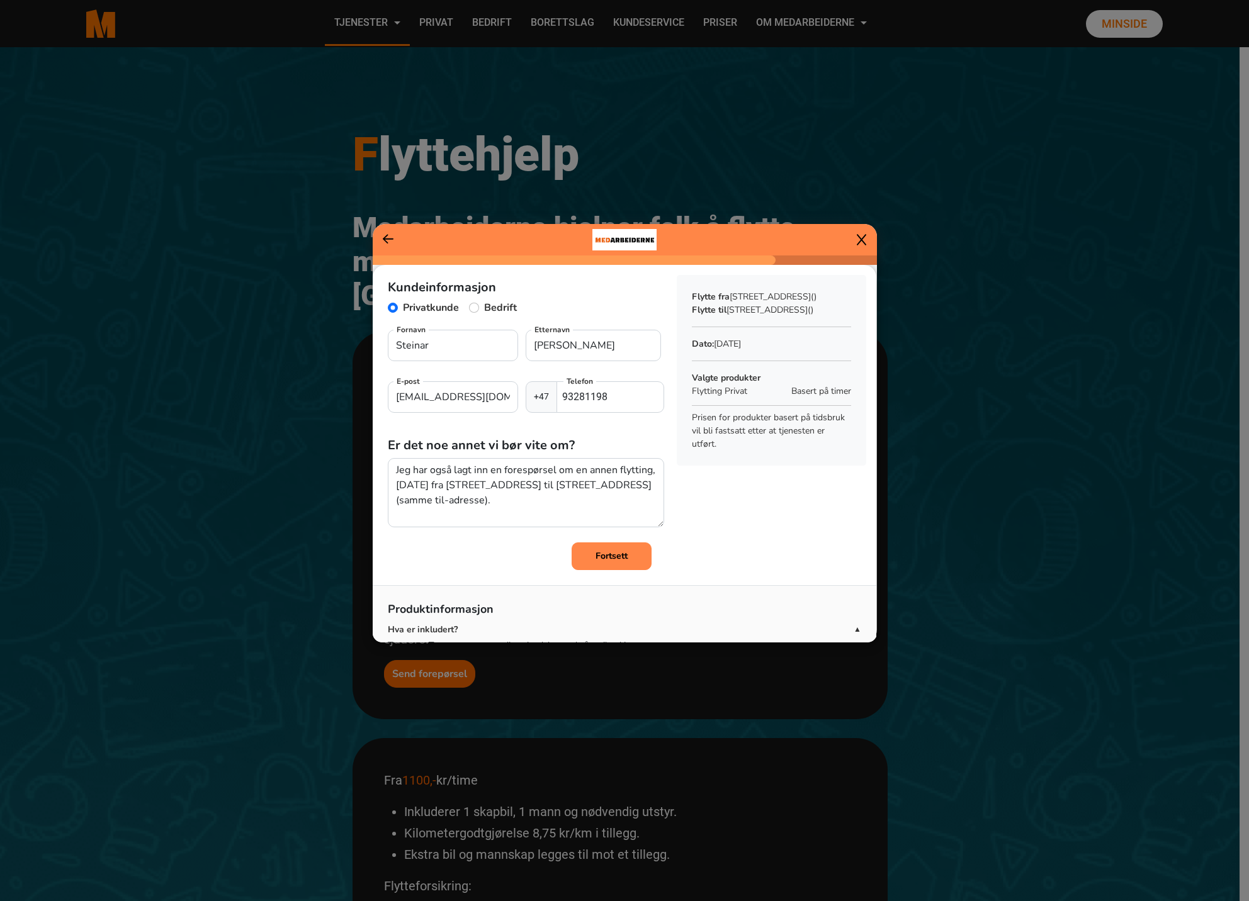
click at [595, 556] on b "Fortsett" at bounding box center [611, 556] width 32 height 12
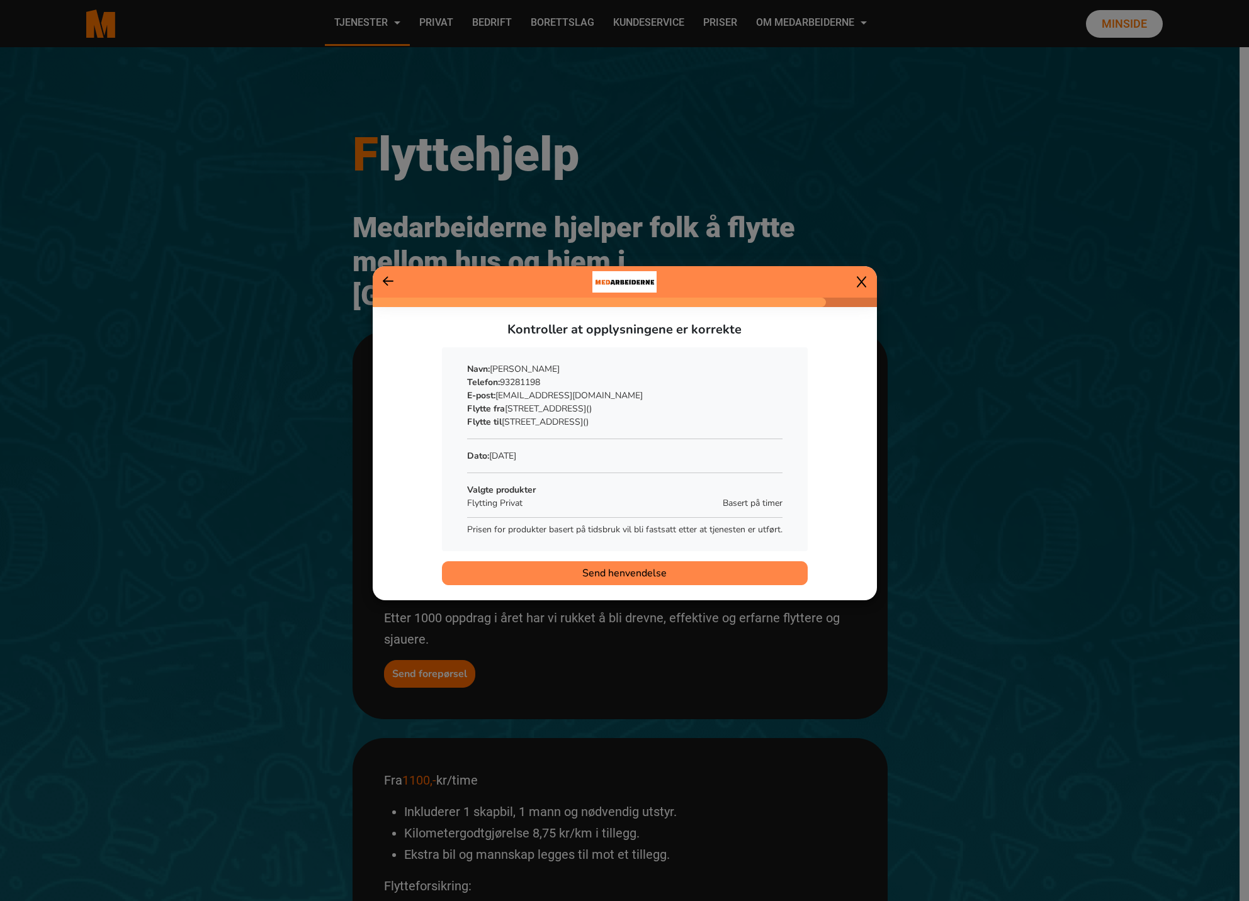
click at [620, 566] on span "Send henvendelse" at bounding box center [624, 573] width 84 height 15
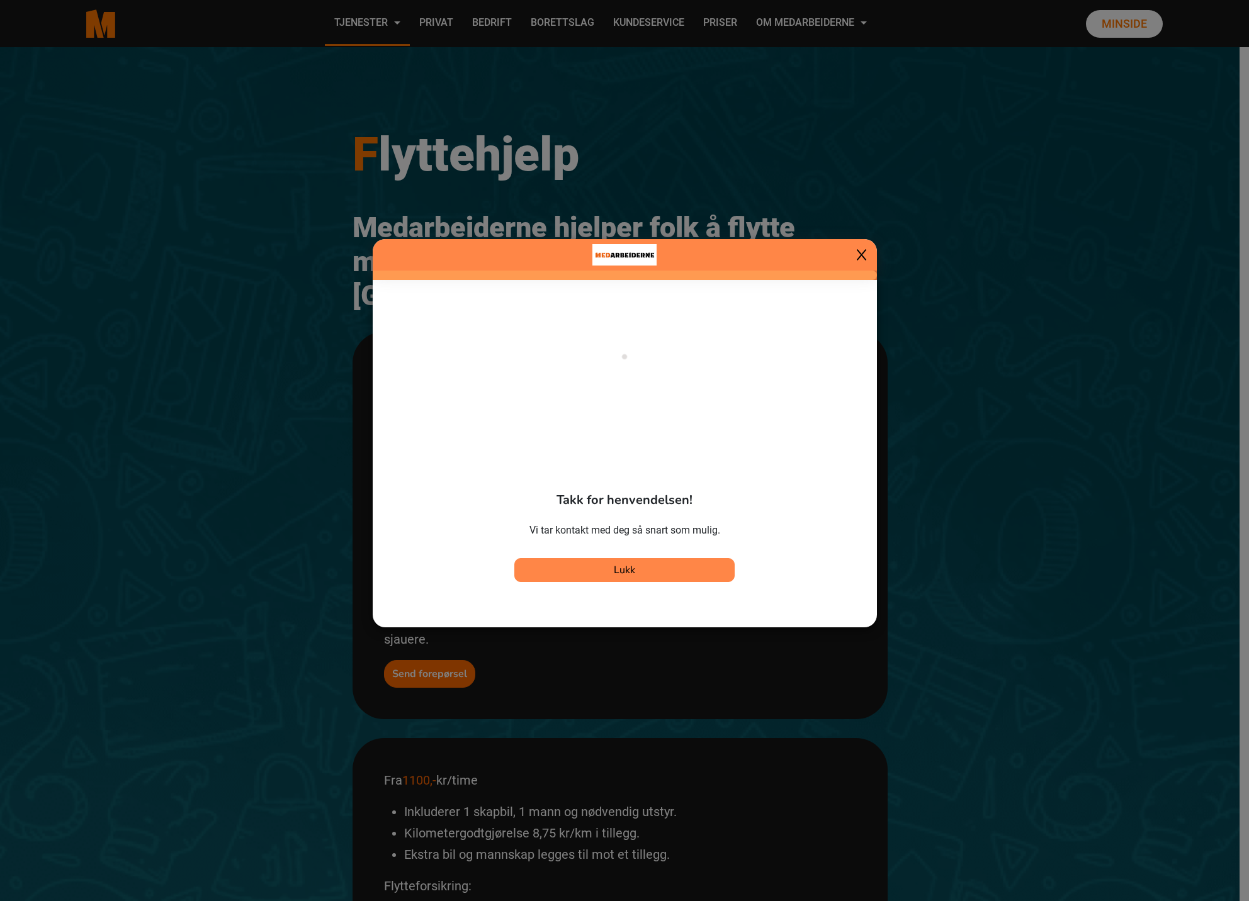
click at [623, 572] on span "Lukk" at bounding box center [624, 570] width 21 height 14
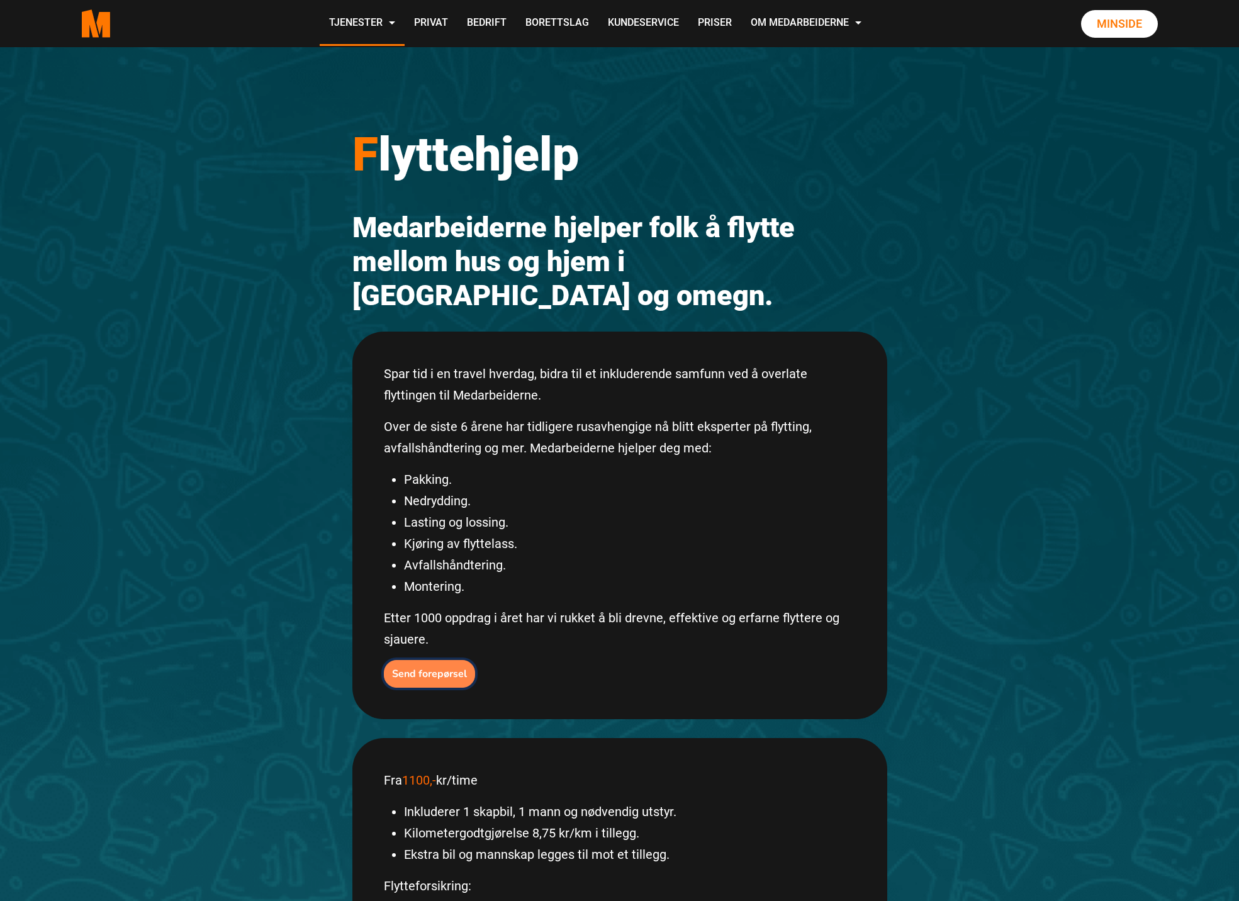
click at [407, 667] on b "Send forepørsel" at bounding box center [429, 674] width 75 height 14
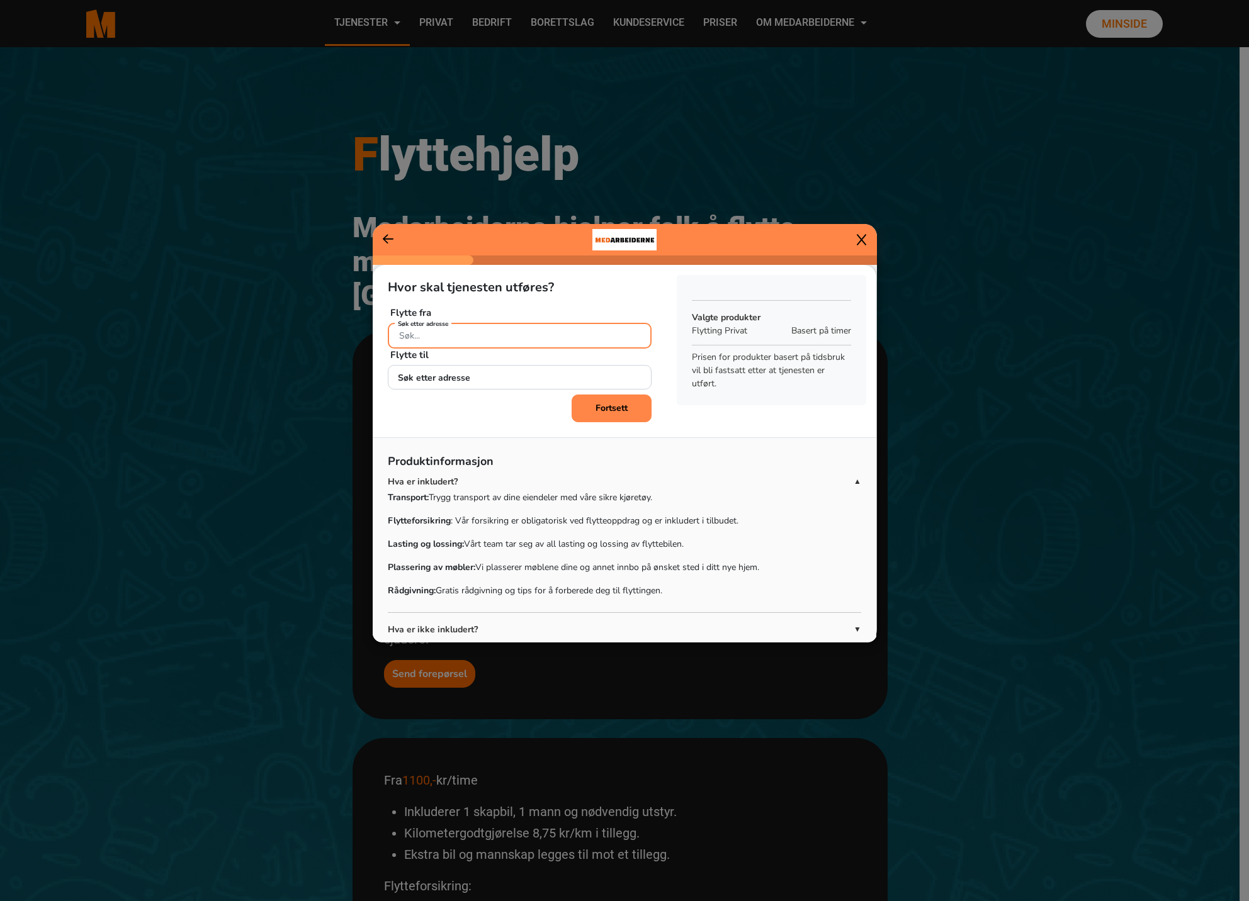
click at [500, 344] on input "Søk etter adresse" at bounding box center [520, 336] width 264 height 26
type input "[STREET_ADDRESS]"
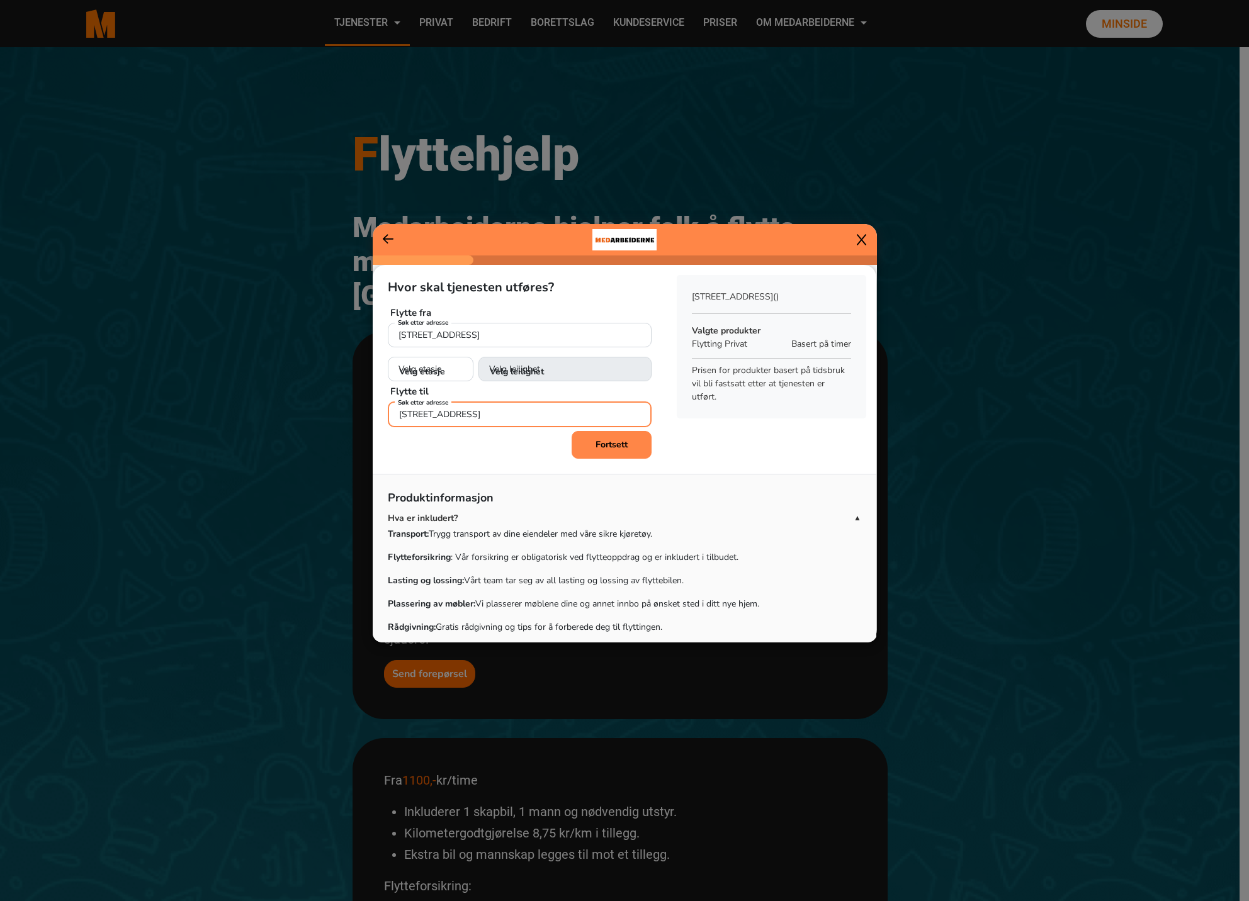
type input "[STREET_ADDRESS]"
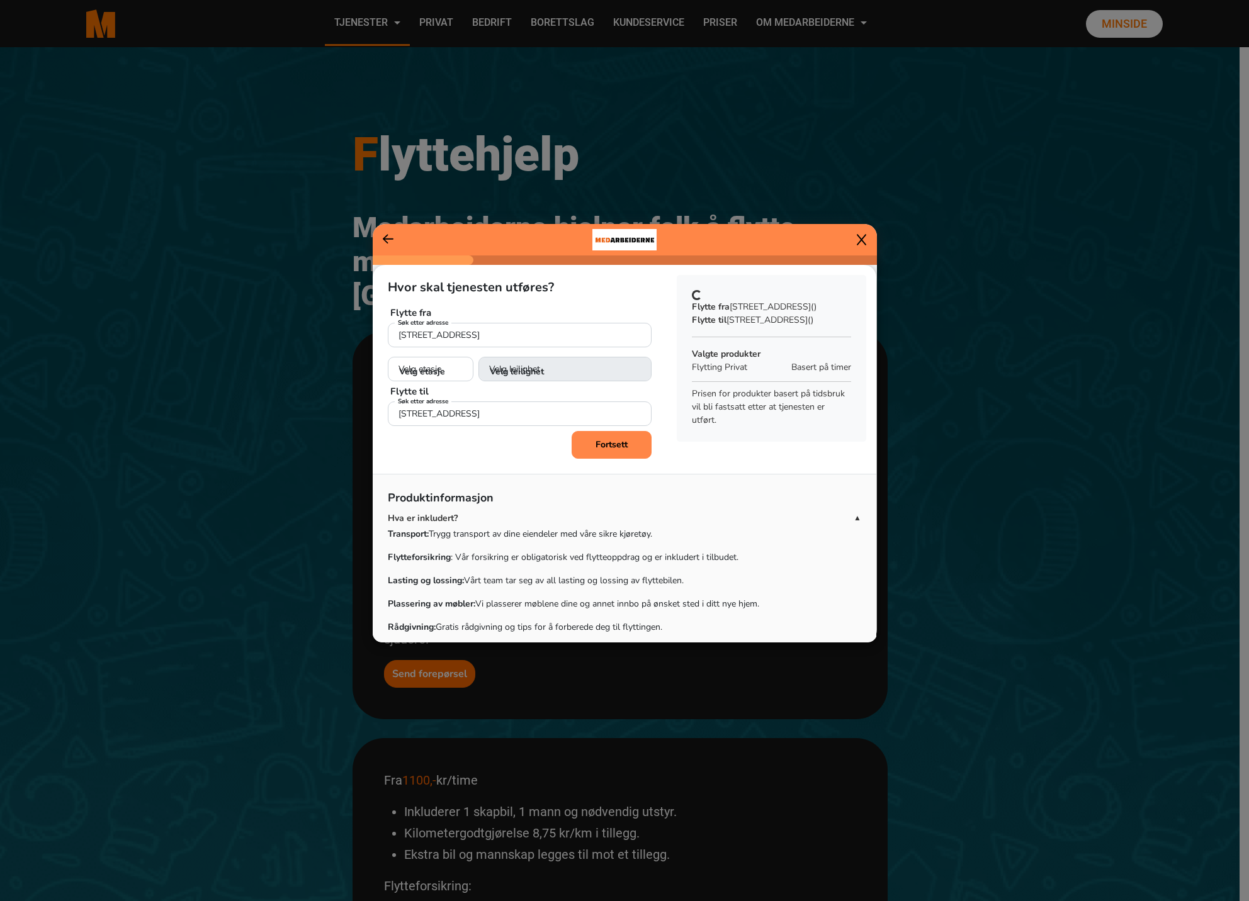
click at [572, 431] on button "Fortsett" at bounding box center [612, 445] width 80 height 28
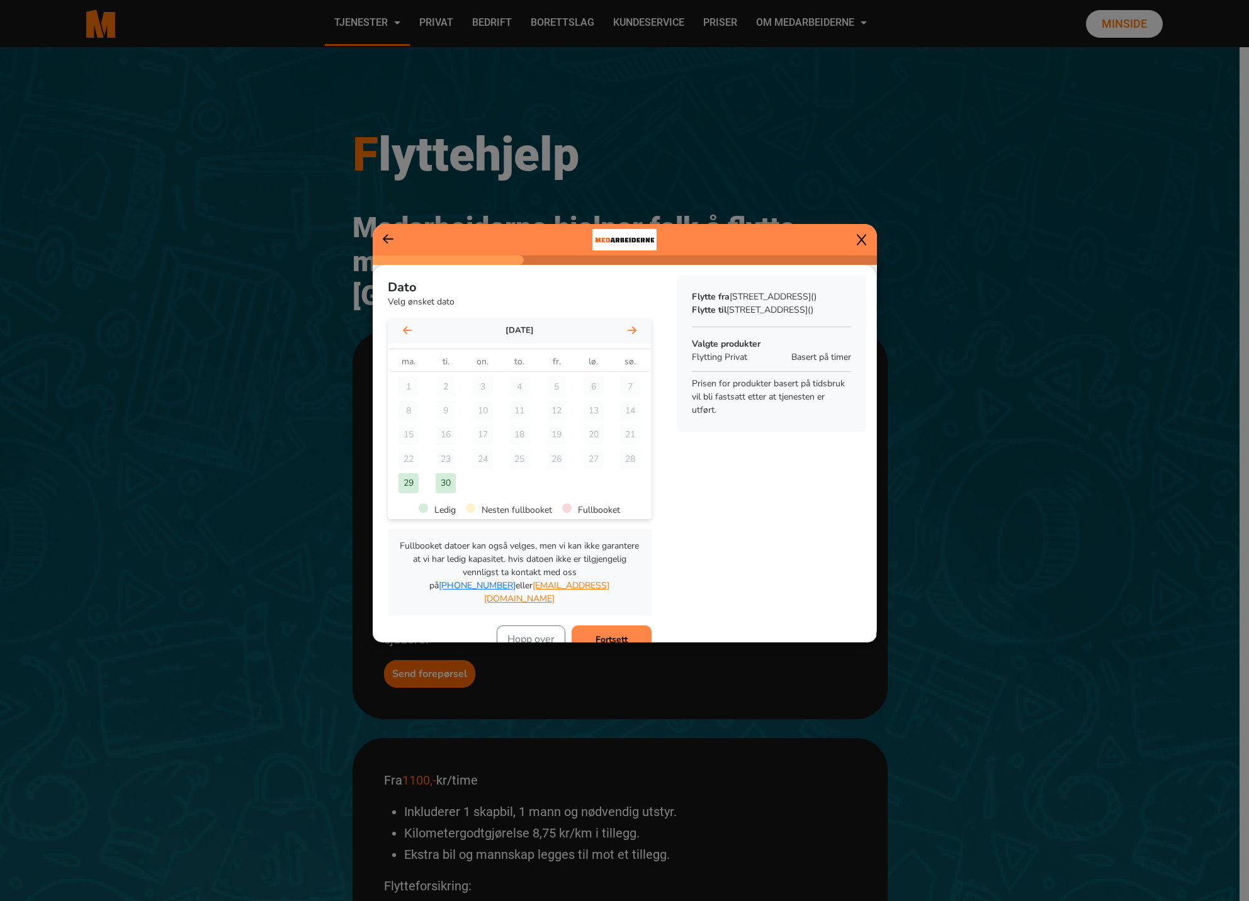
click at [628, 331] on icon at bounding box center [632, 330] width 9 height 10
click at [414, 434] on div "10" at bounding box center [408, 435] width 20 height 20
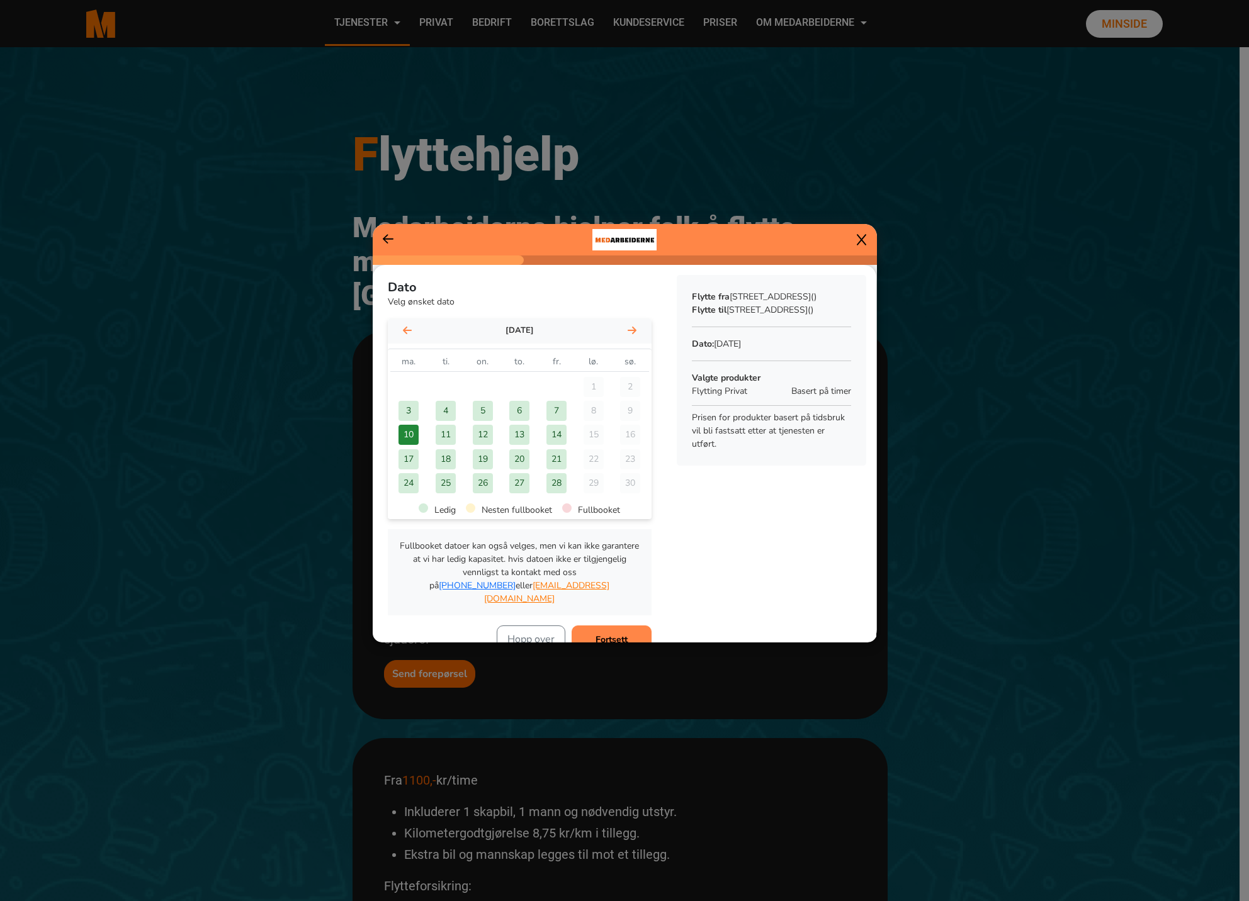
click at [595, 634] on b "Fortsett" at bounding box center [611, 640] width 32 height 12
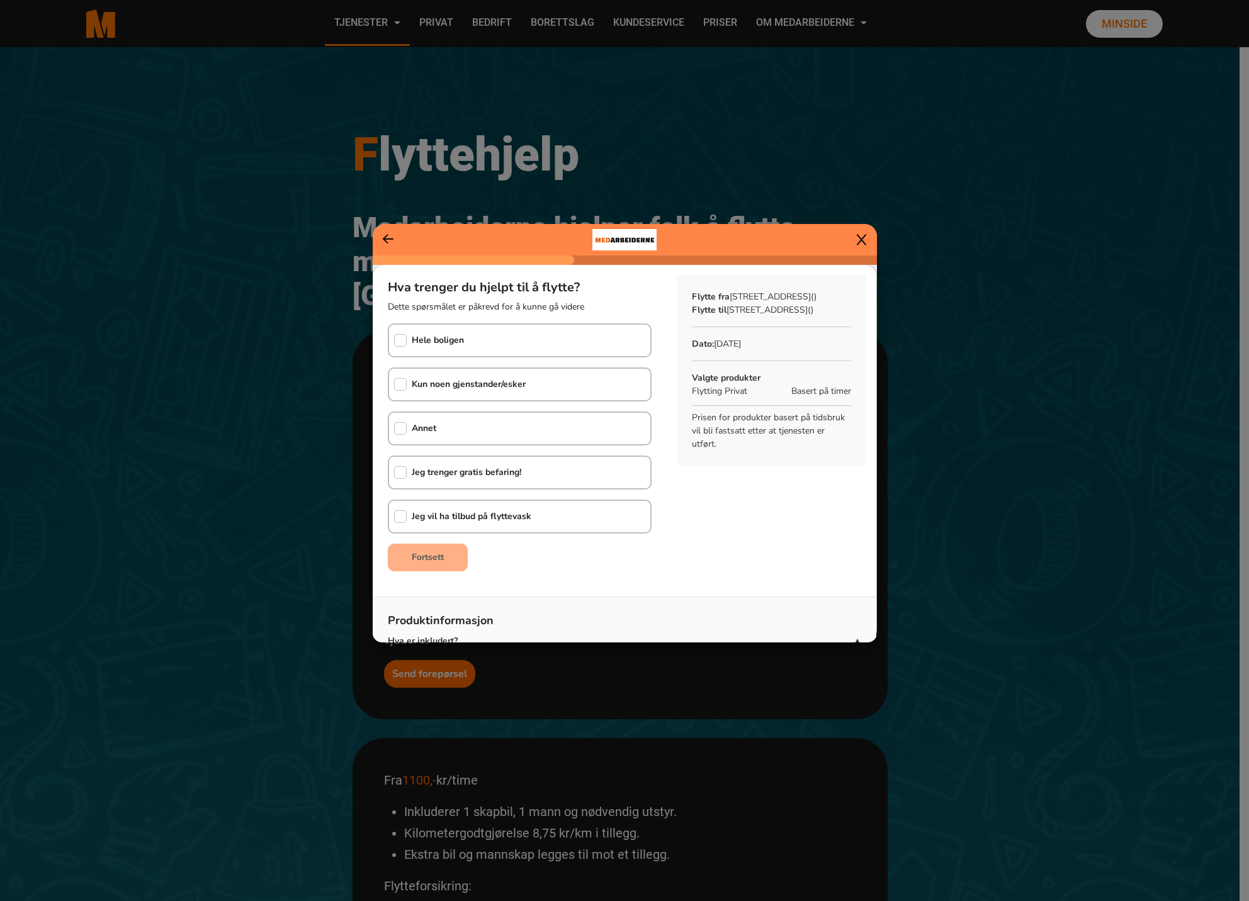
click at [431, 342] on b "Hele boligen" at bounding box center [438, 340] width 52 height 12
checkbox input "true"
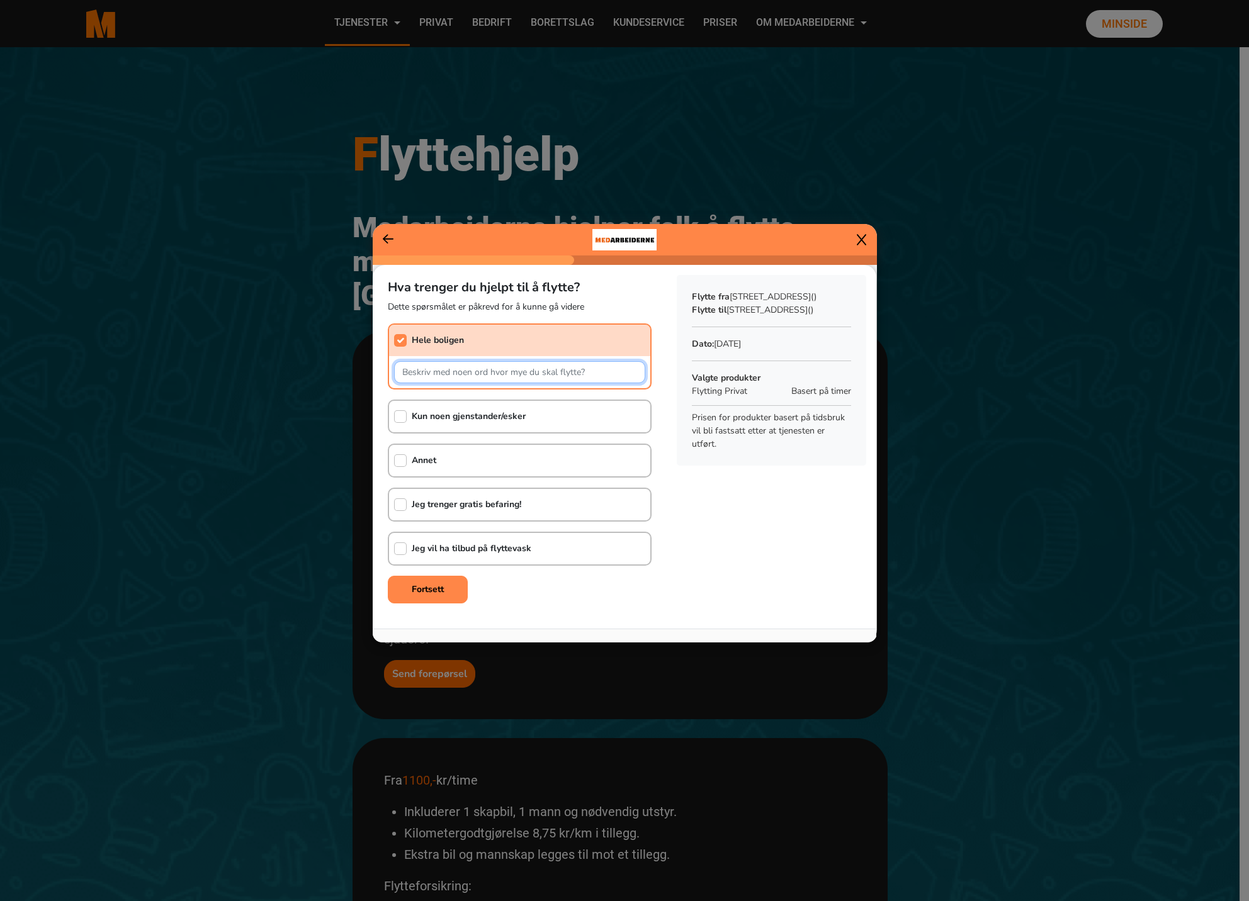
click at [447, 372] on input "text" at bounding box center [519, 372] width 251 height 22
type input "50 m2 leilighet"
click at [397, 553] on input "checkbox" at bounding box center [400, 549] width 13 height 13
checkbox input "true"
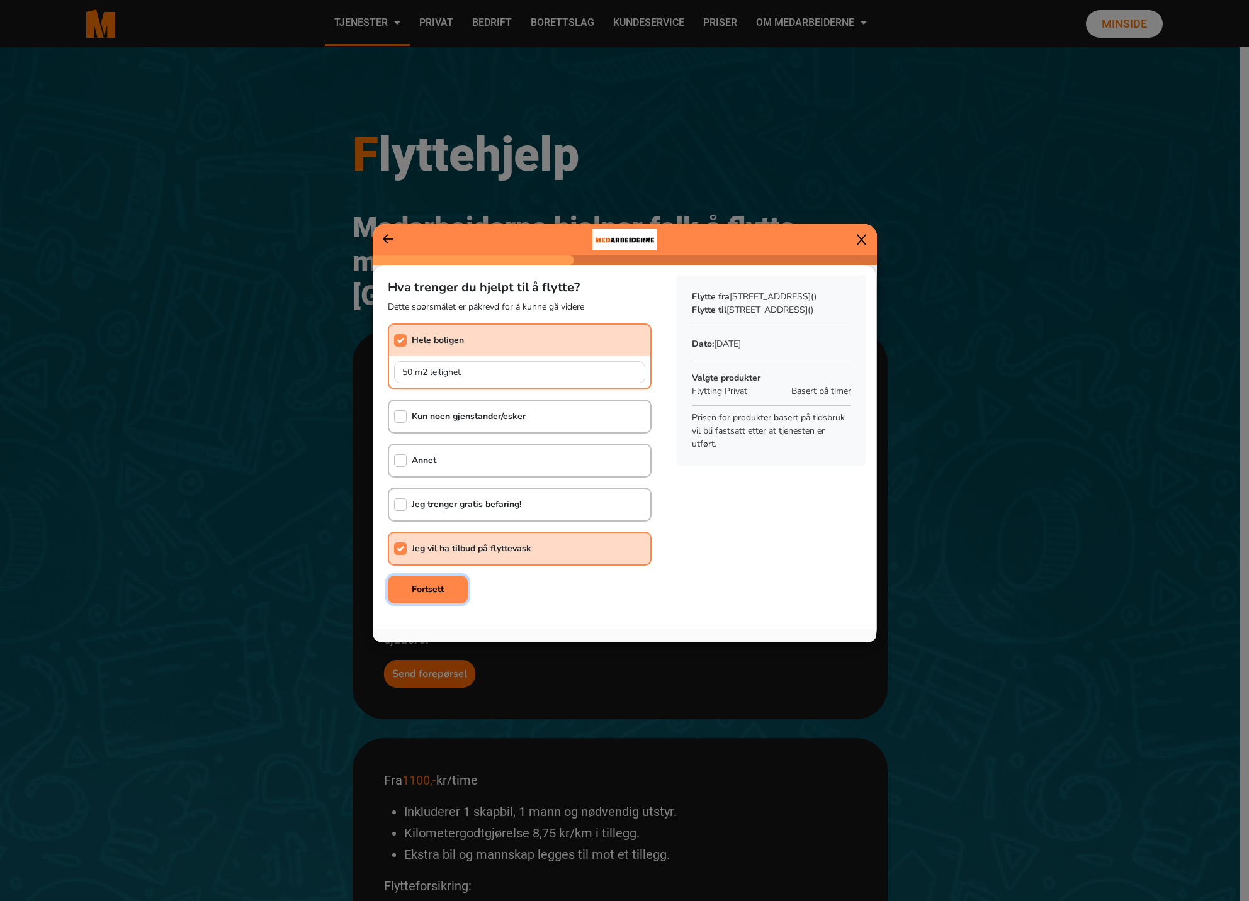
click at [421, 583] on b "Fortsett" at bounding box center [428, 589] width 32 height 12
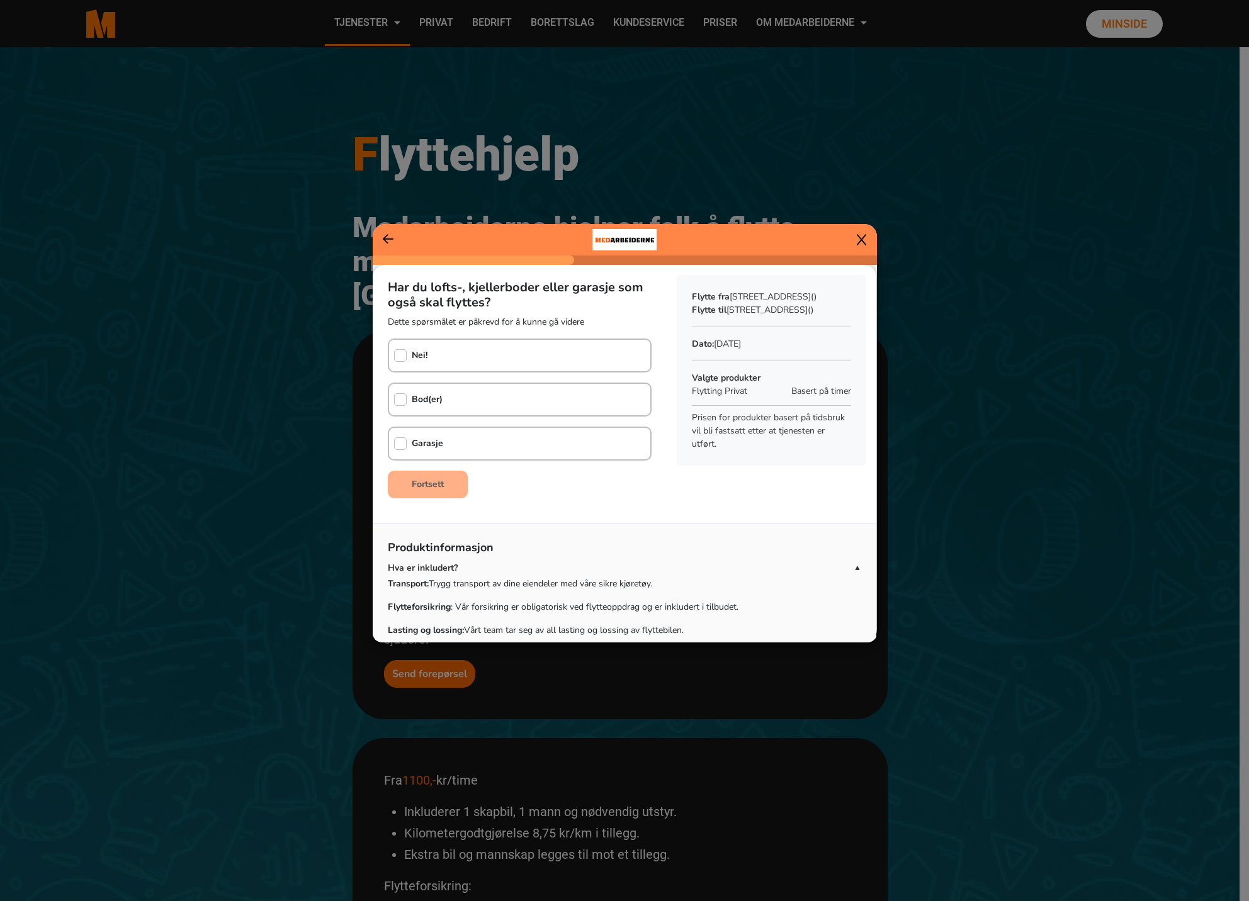
click at [425, 402] on b "Bod(er)" at bounding box center [427, 399] width 31 height 12
checkbox input "true"
click at [444, 484] on button "Fortsett" at bounding box center [428, 485] width 80 height 28
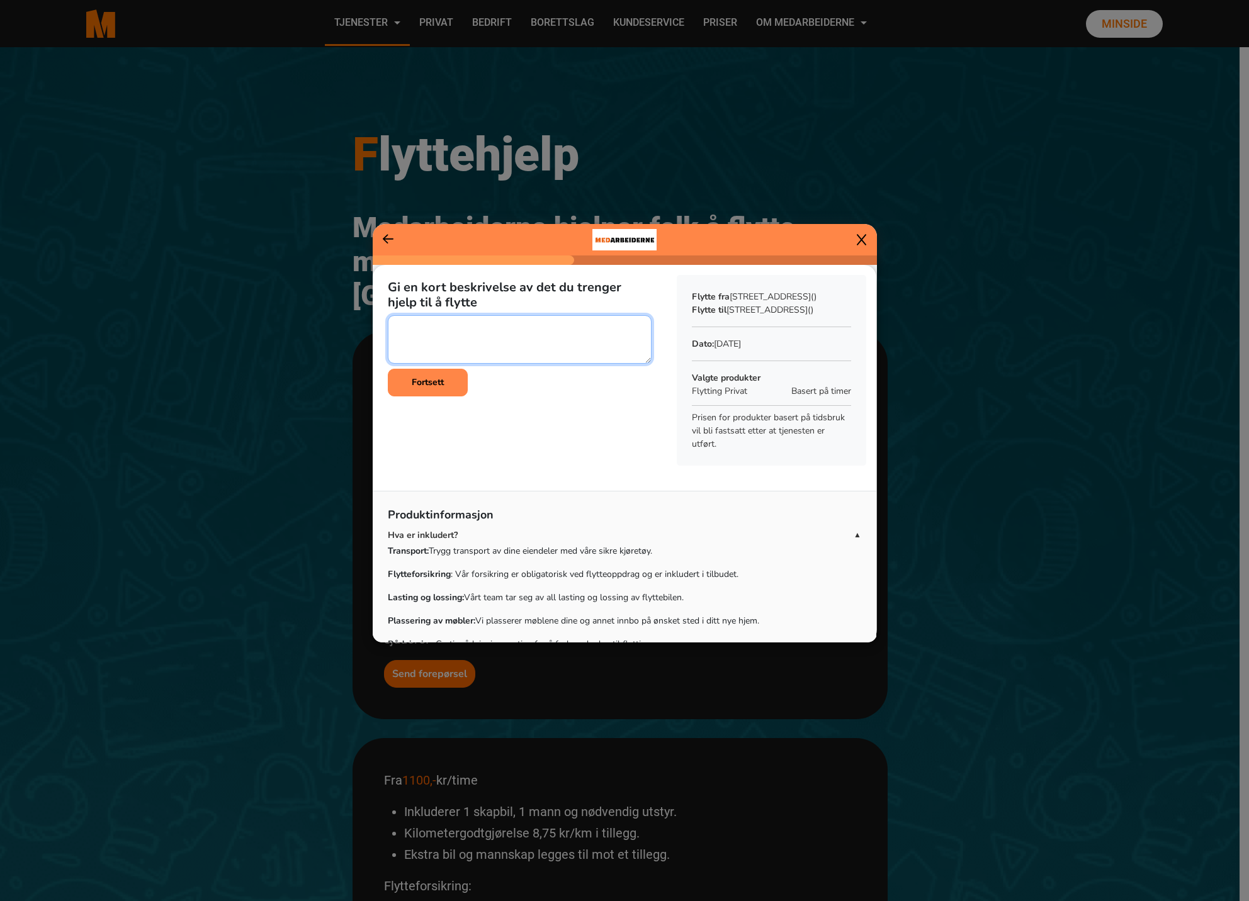
click at [441, 331] on textarea at bounding box center [520, 339] width 264 height 48
type textarea "Normal mengde ting - dobbeltseng, sofa, skrivebord, spisebord, noen stoler, plu…"
click at [416, 376] on b "Fortsett" at bounding box center [428, 382] width 32 height 12
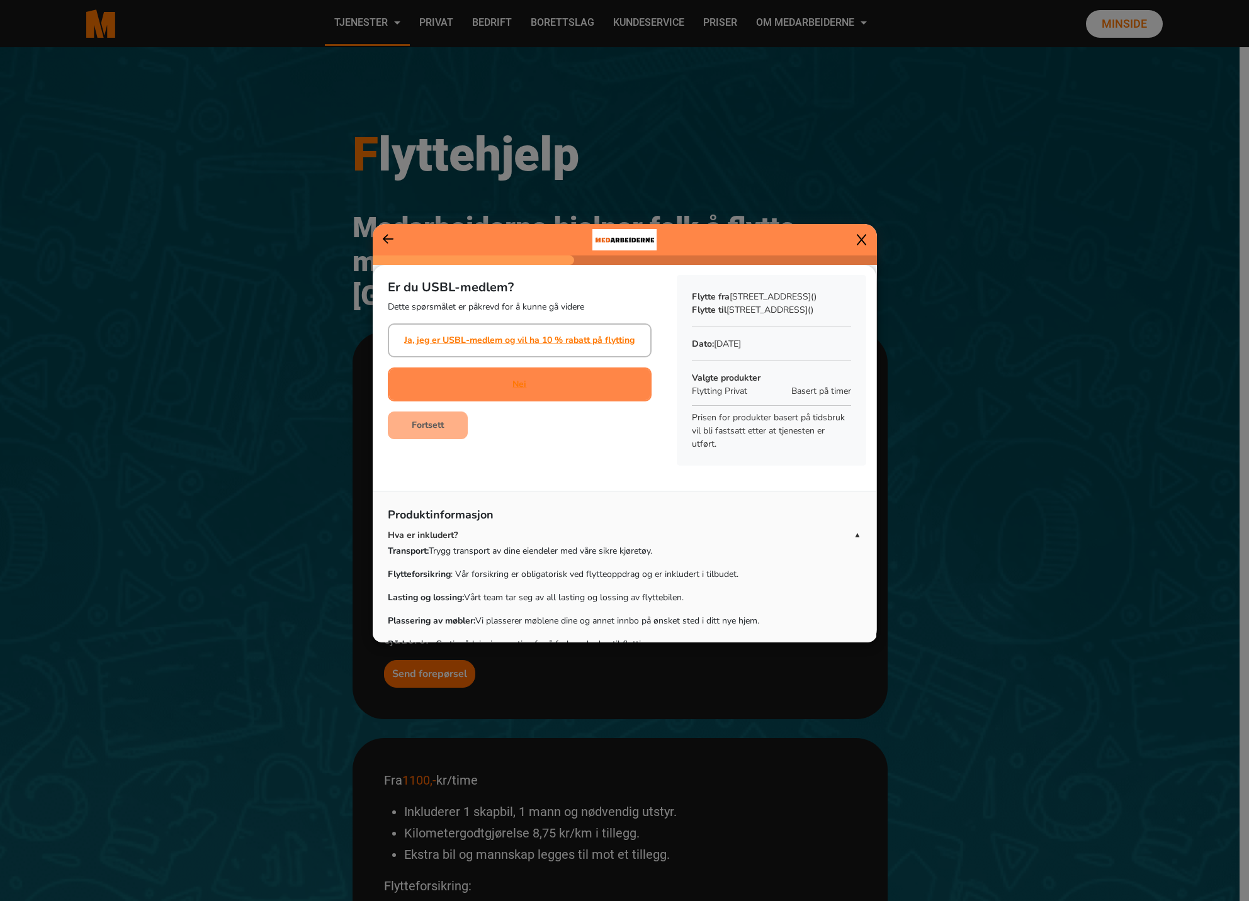
click at [490, 396] on div "Nei" at bounding box center [520, 385] width 264 height 34
click at [444, 427] on button "Fortsett" at bounding box center [428, 426] width 80 height 28
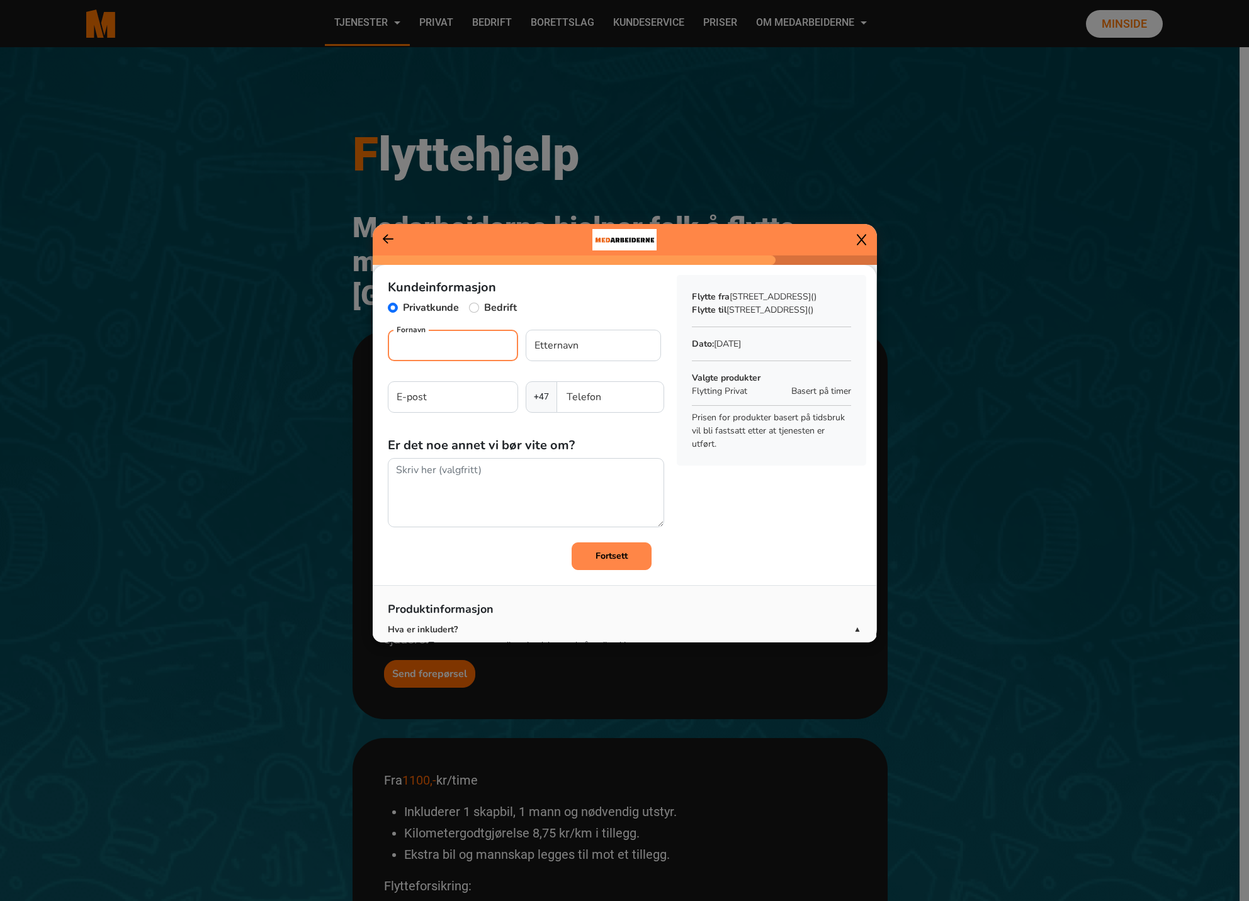
click at [456, 353] on input "Fornavn" at bounding box center [453, 345] width 130 height 31
type input "Steinar"
type input "[PERSON_NAME]"
type input "[EMAIL_ADDRESS][DOMAIN_NAME]"
type input "93281198"
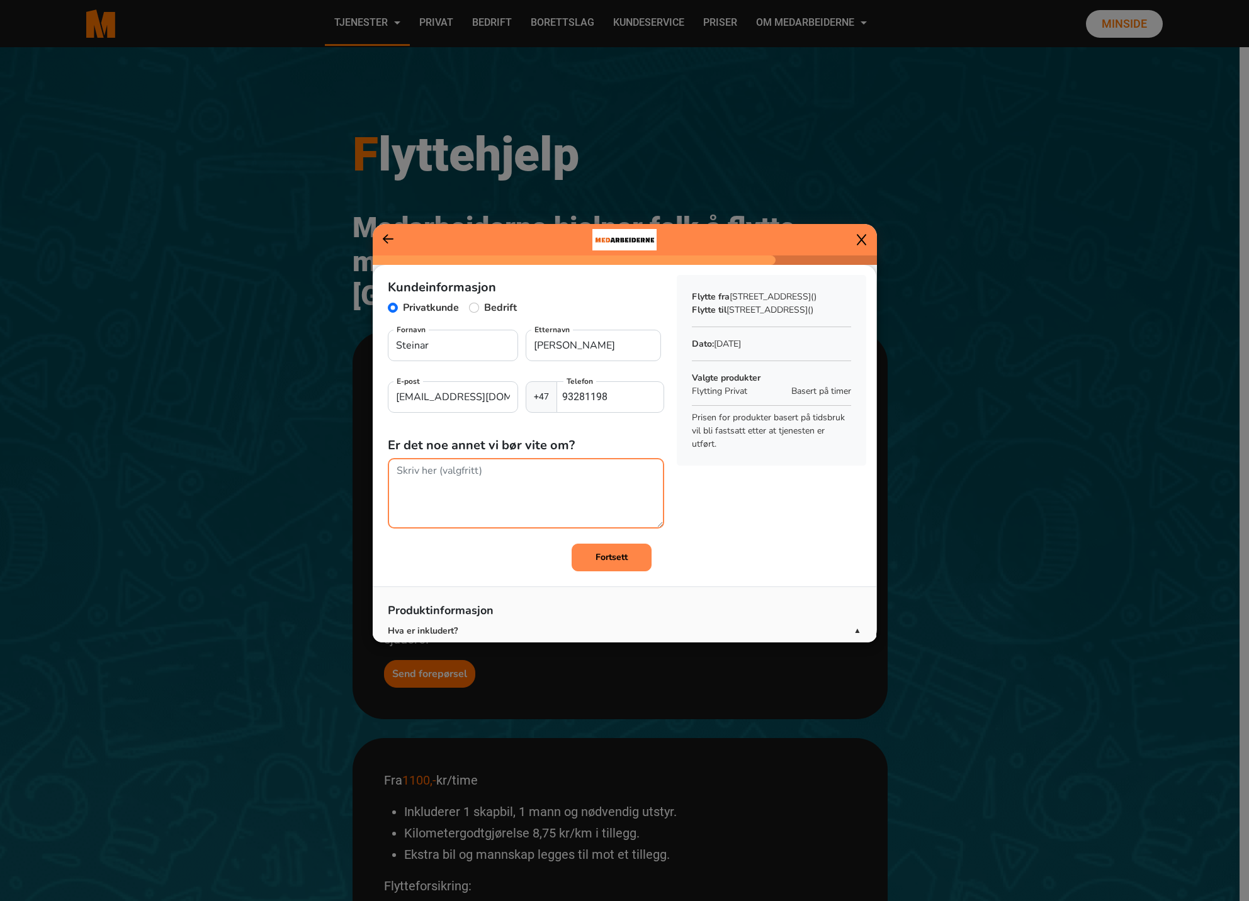
click at [497, 470] on textarea at bounding box center [526, 493] width 276 height 70
type textarea "1. etasje. NB: Jeg har også lagt inn forespørsel om flytting fra [STREET_ADDRES…"
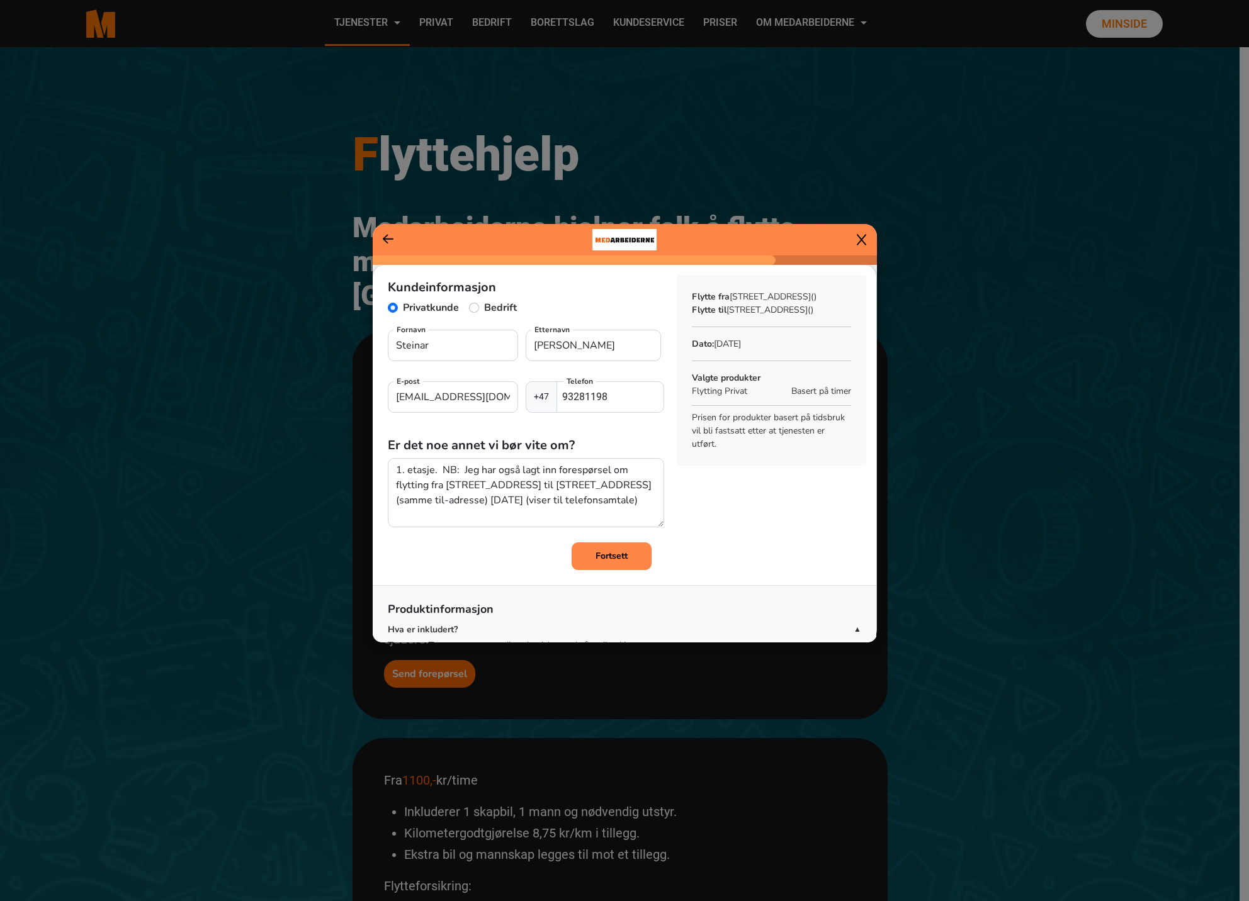
click at [604, 553] on b "Fortsett" at bounding box center [611, 556] width 32 height 12
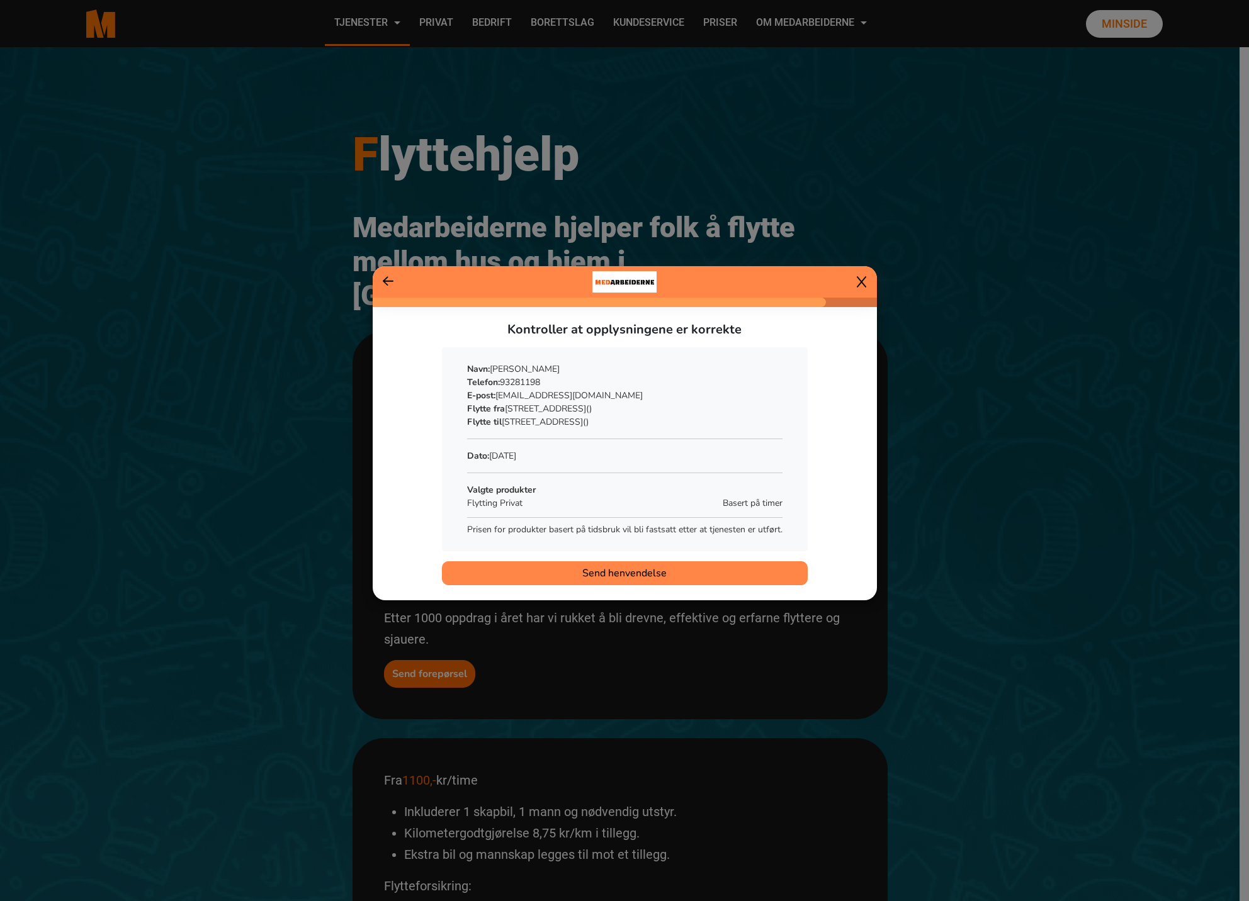
click at [636, 570] on span "Send henvendelse" at bounding box center [624, 573] width 84 height 15
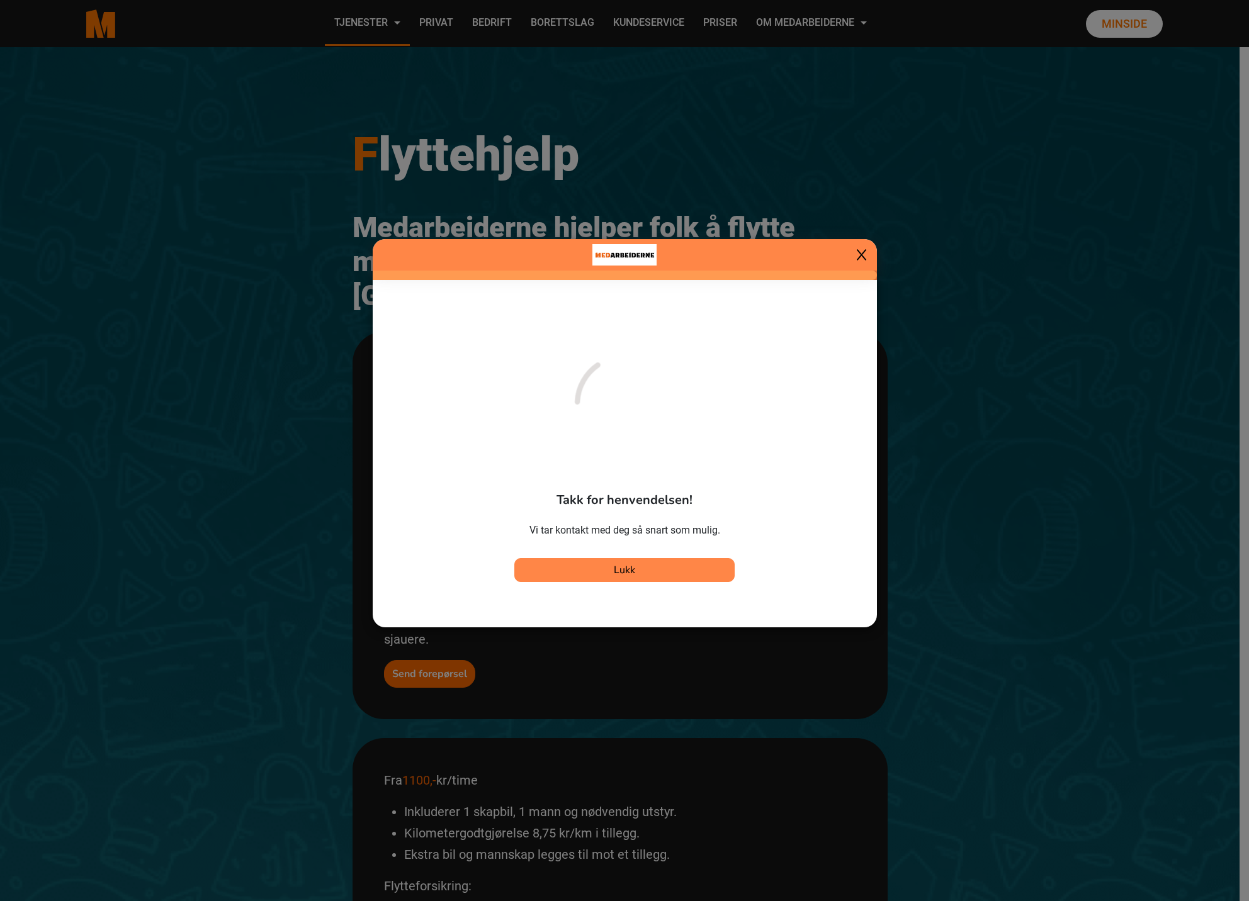
click at [636, 570] on button "Lukk" at bounding box center [624, 570] width 220 height 24
